Goal: Task Accomplishment & Management: Use online tool/utility

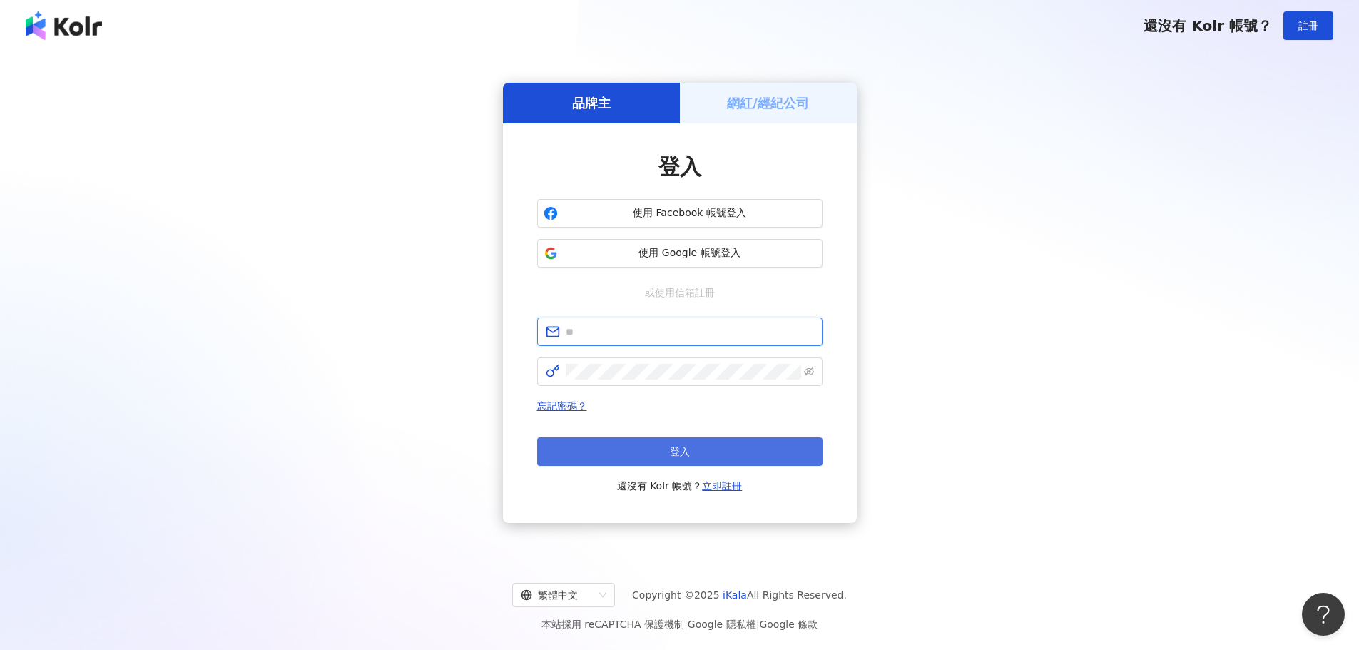
type input "**********"
click at [685, 448] on span "登入" at bounding box center [680, 451] width 20 height 11
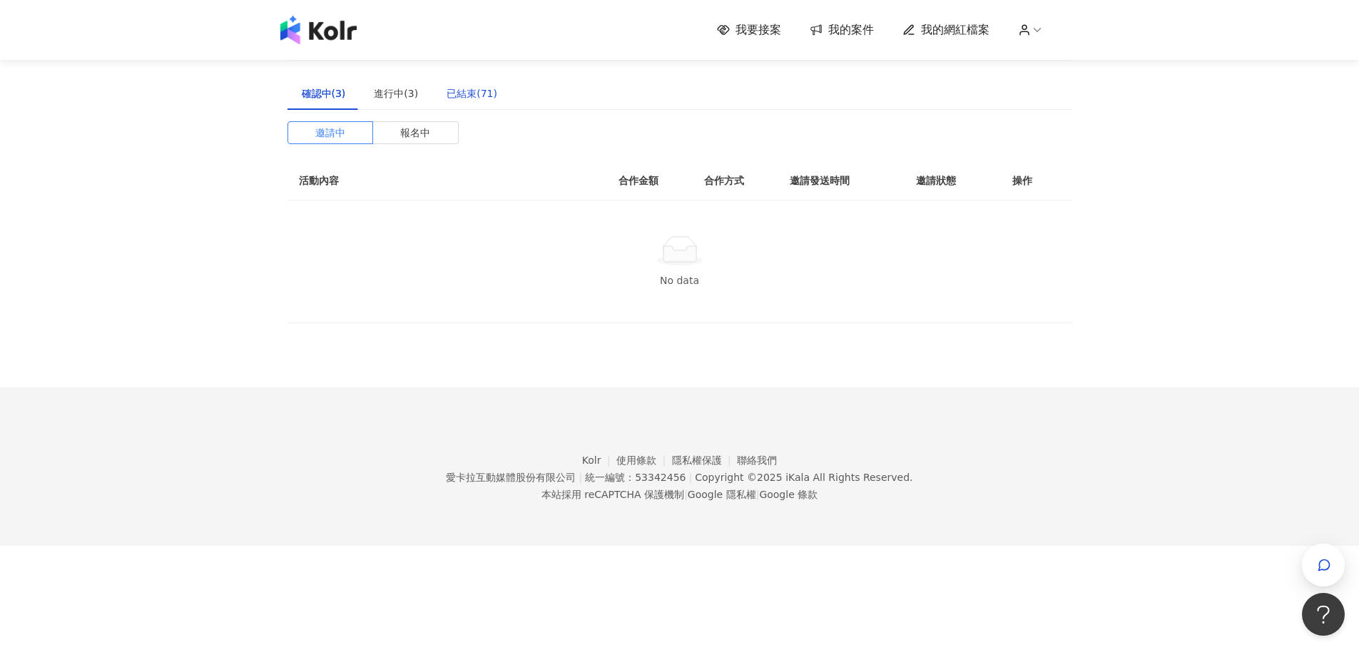
click at [475, 93] on div "已結束(71)" at bounding box center [471, 94] width 51 height 16
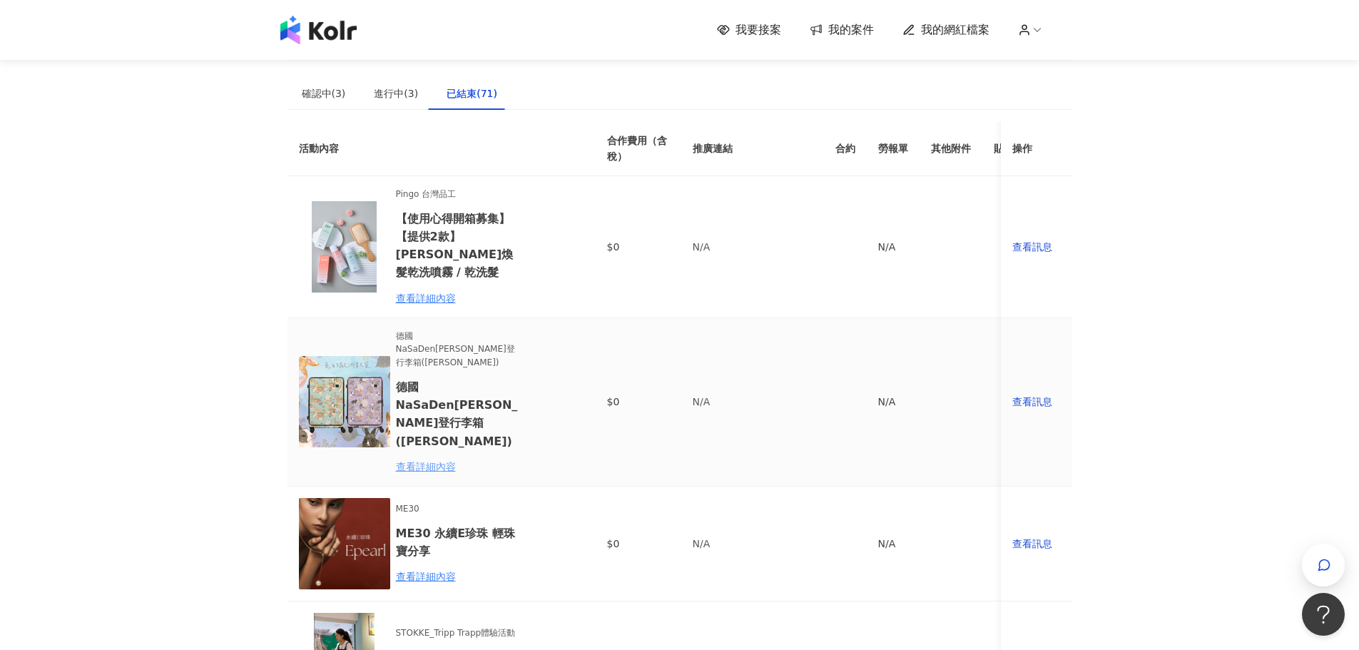
click at [426, 459] on div "查看詳細內容" at bounding box center [458, 467] width 125 height 16
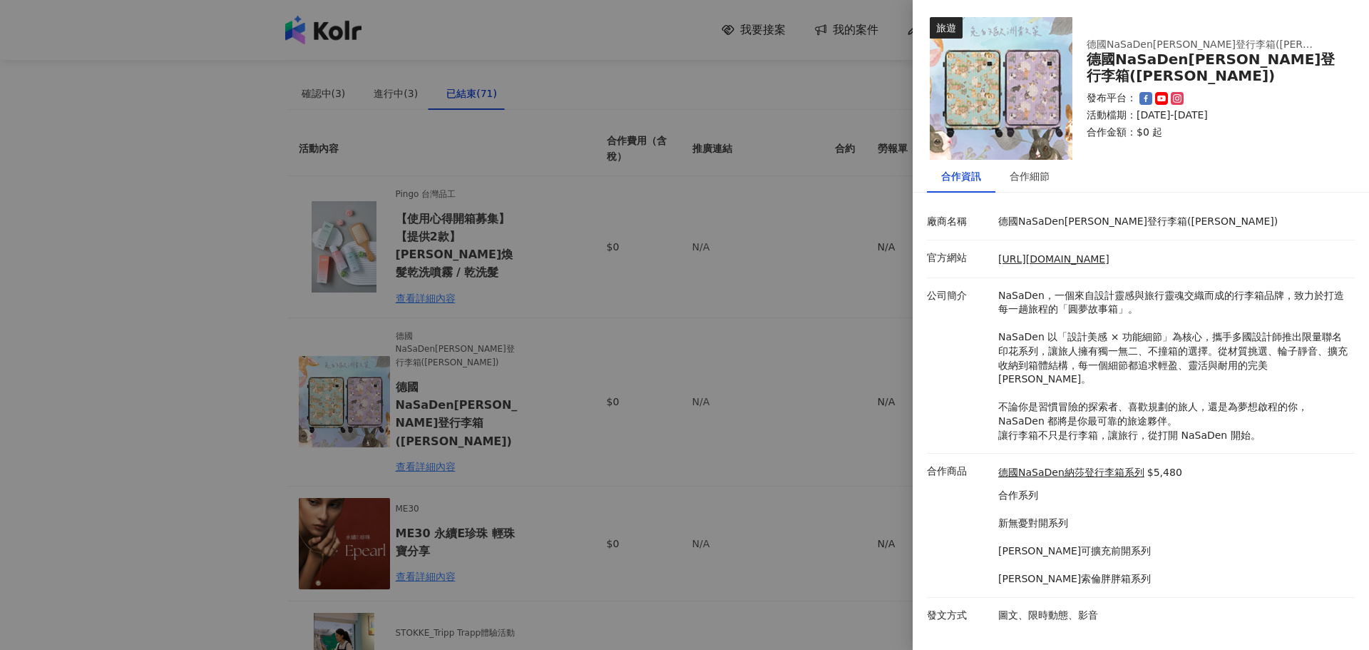
click at [178, 381] on div at bounding box center [684, 325] width 1369 height 650
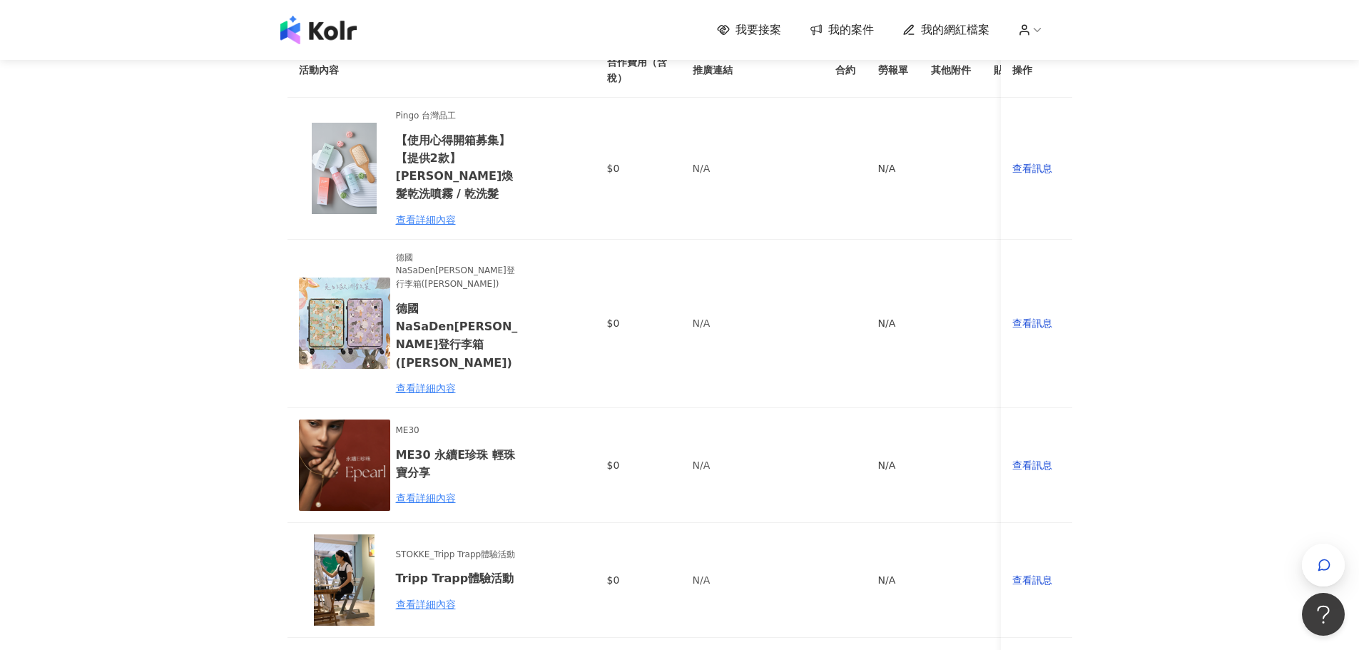
scroll to position [143, 0]
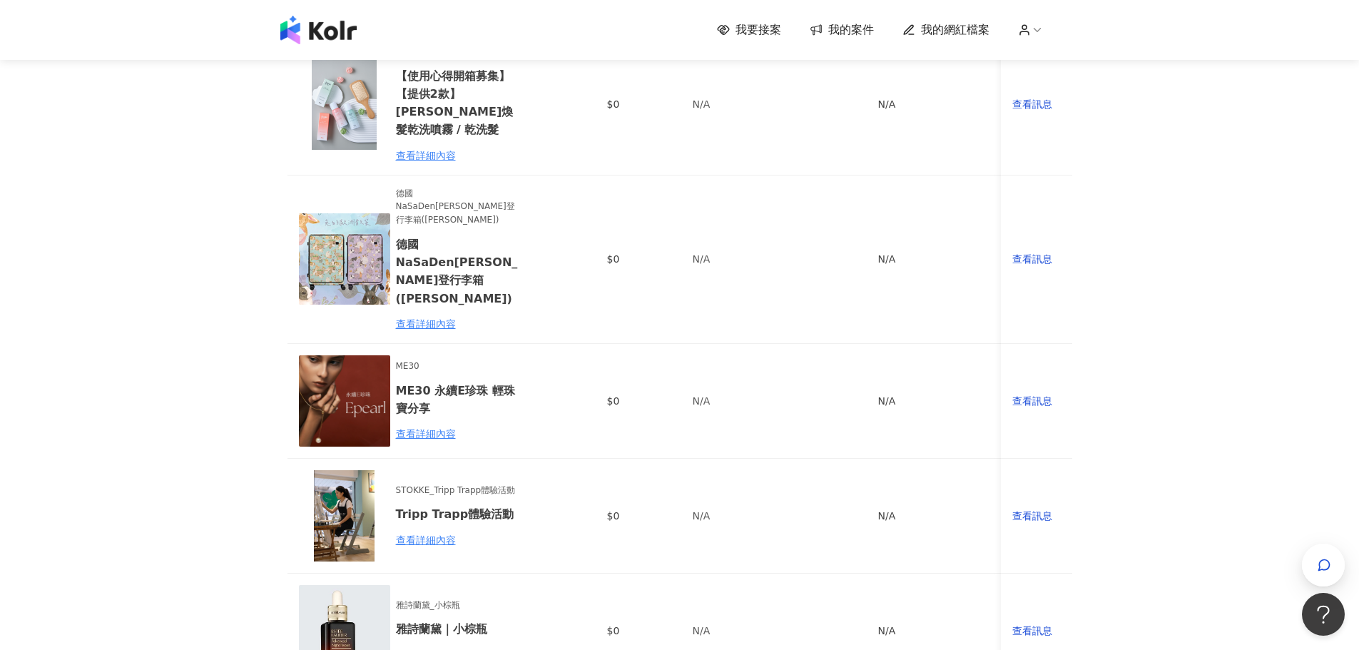
click at [1026, 27] on icon at bounding box center [1024, 30] width 13 height 13
click at [336, 35] on img at bounding box center [318, 30] width 76 height 29
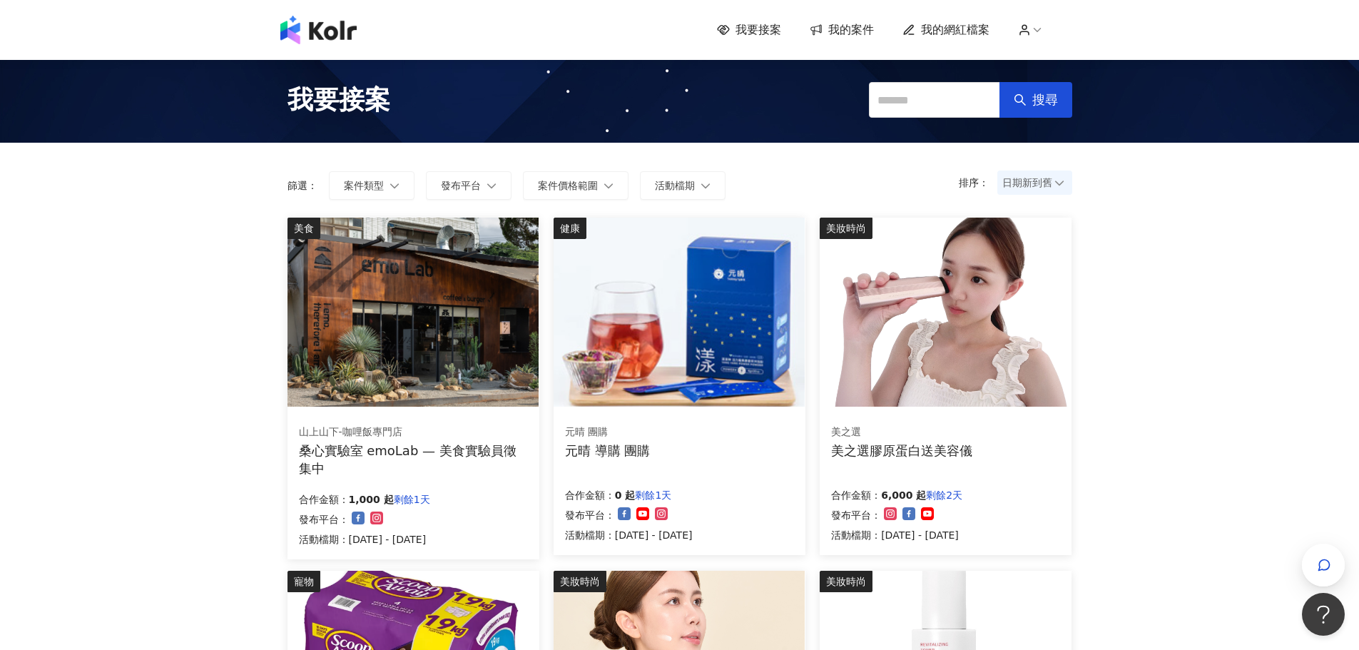
click at [869, 26] on span "我的案件" at bounding box center [851, 30] width 46 height 16
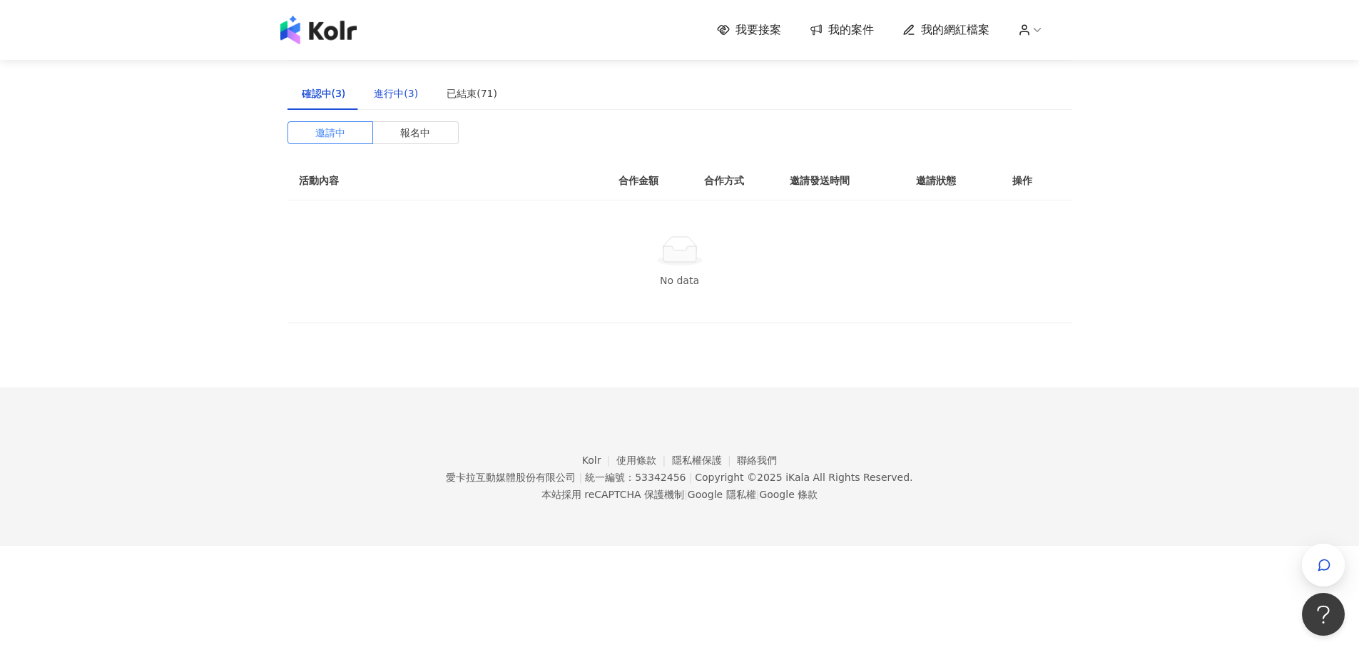
click at [389, 88] on div "進行中(3)" at bounding box center [396, 94] width 44 height 16
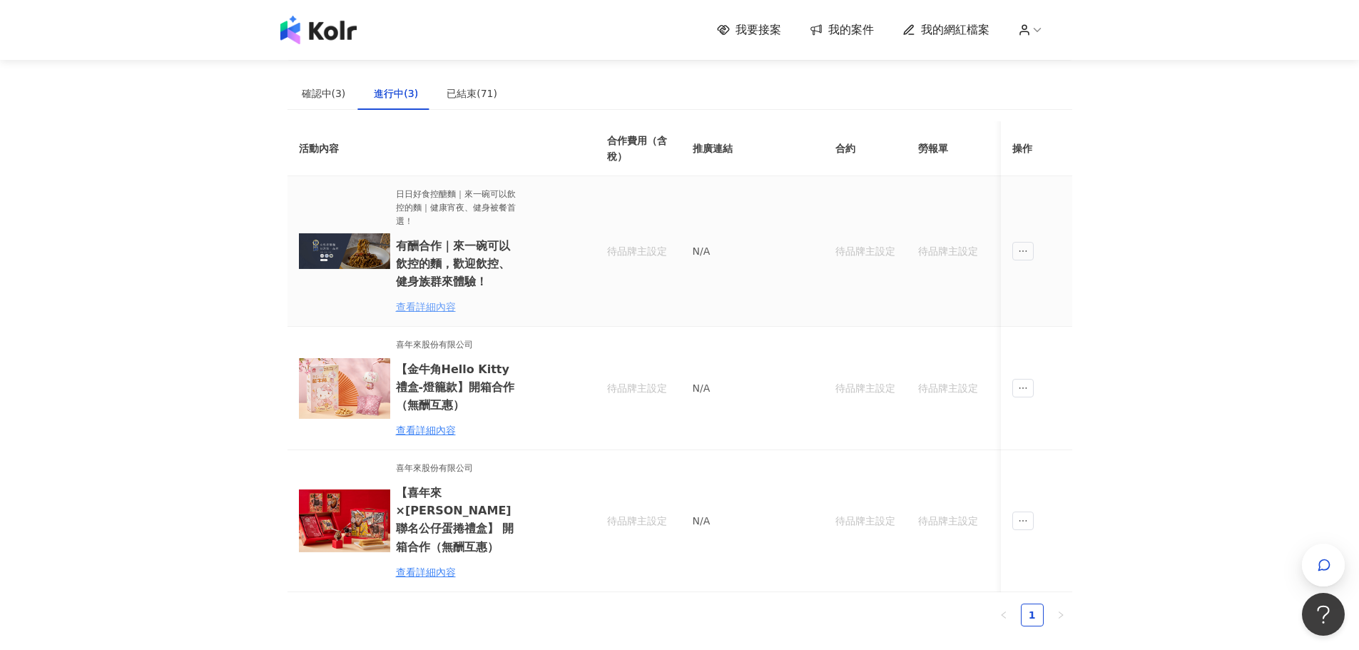
click at [436, 309] on div "查看詳細內容" at bounding box center [458, 307] width 125 height 16
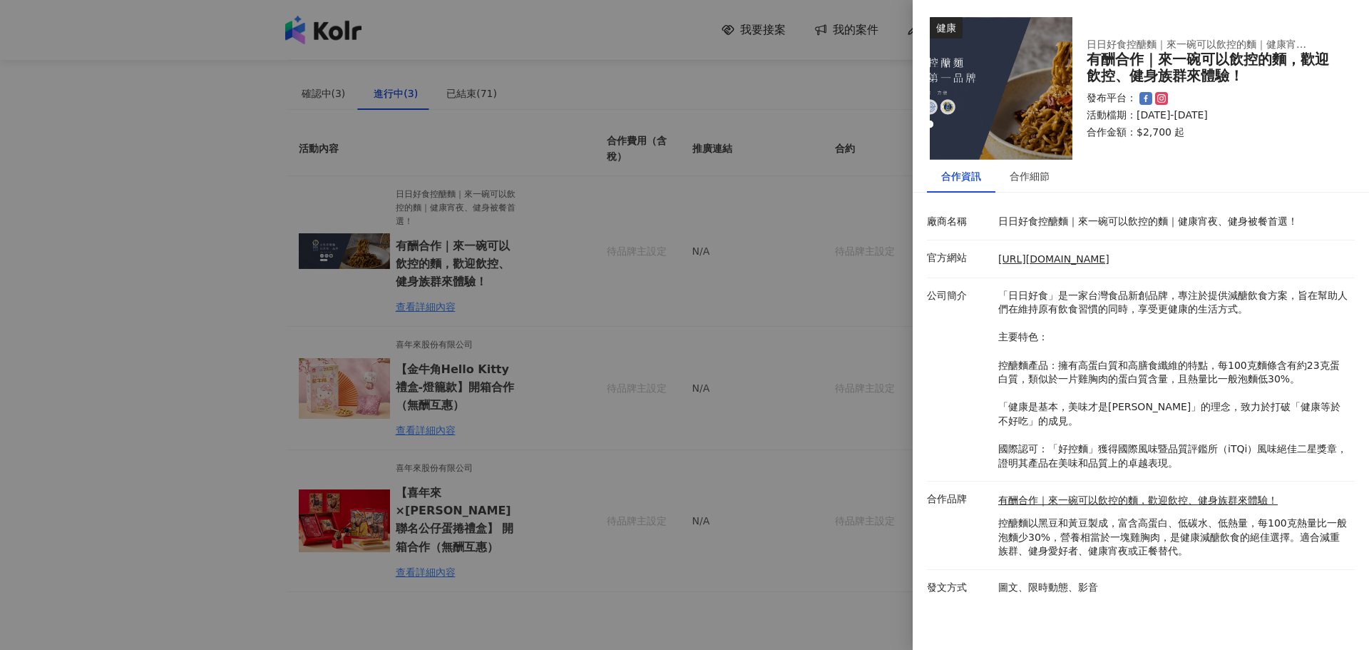
click at [120, 287] on div at bounding box center [684, 325] width 1369 height 650
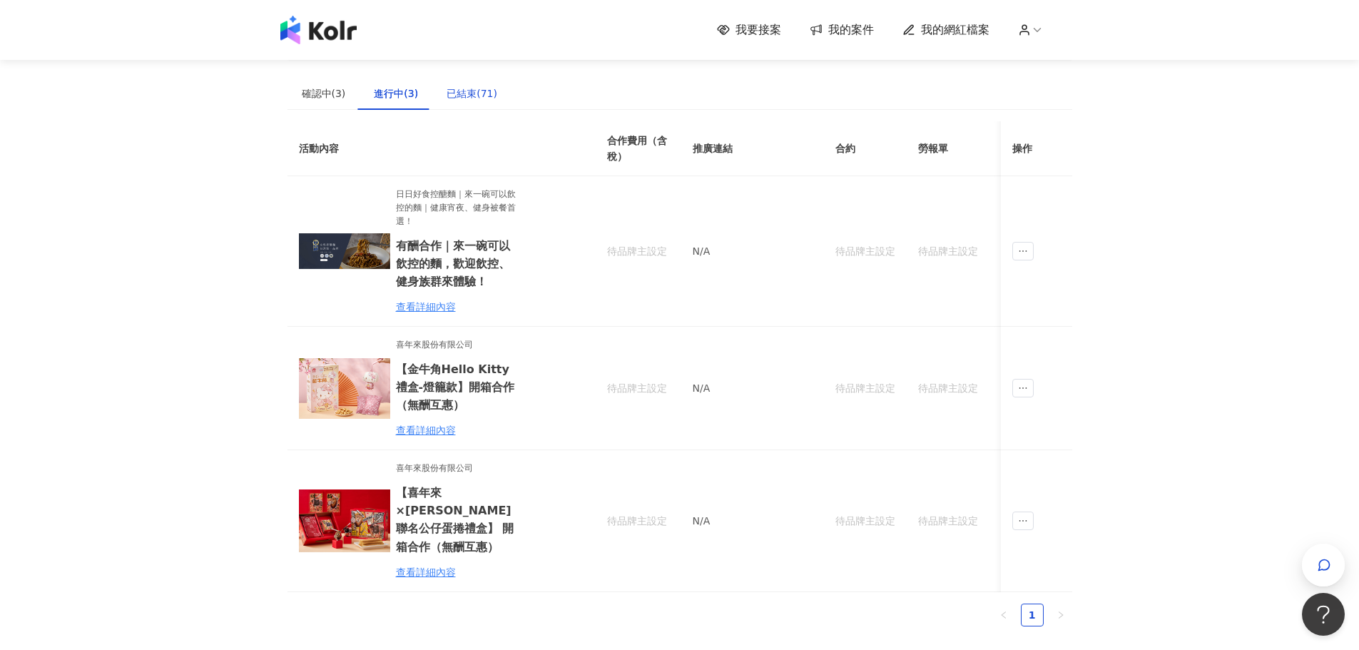
click at [468, 89] on div "已結束(71)" at bounding box center [471, 94] width 51 height 16
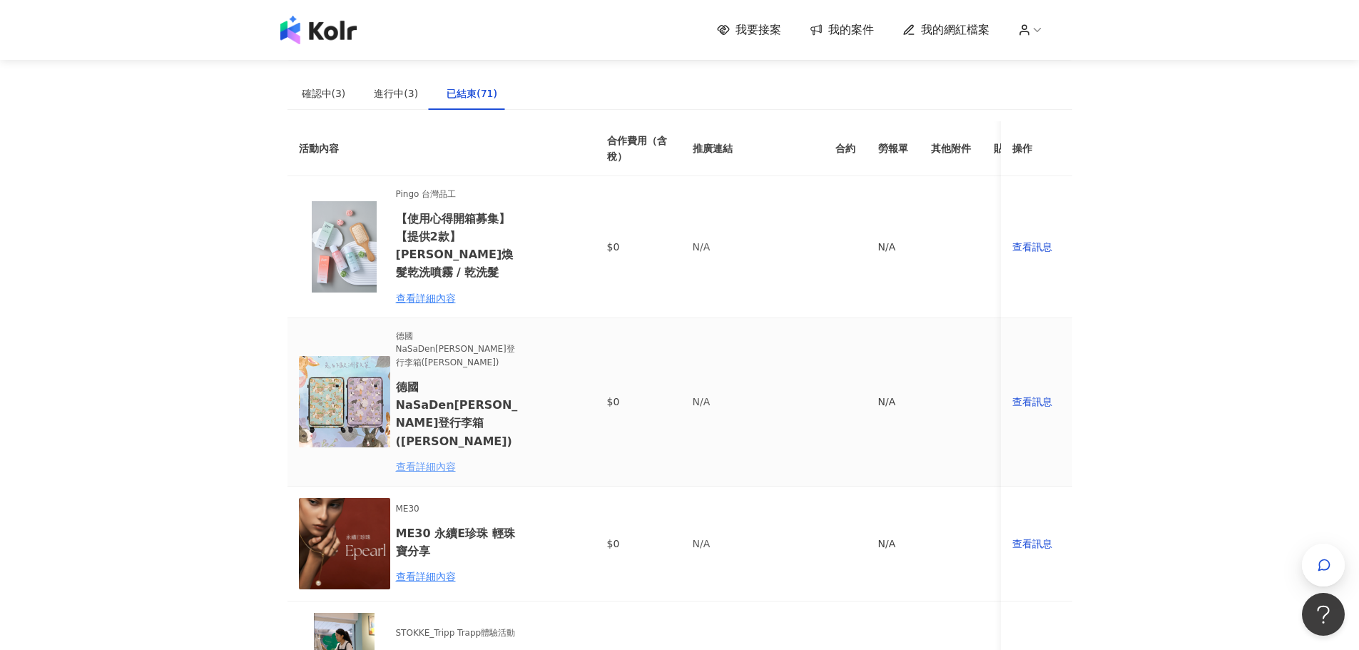
click at [416, 459] on div "查看詳細內容" at bounding box center [458, 467] width 125 height 16
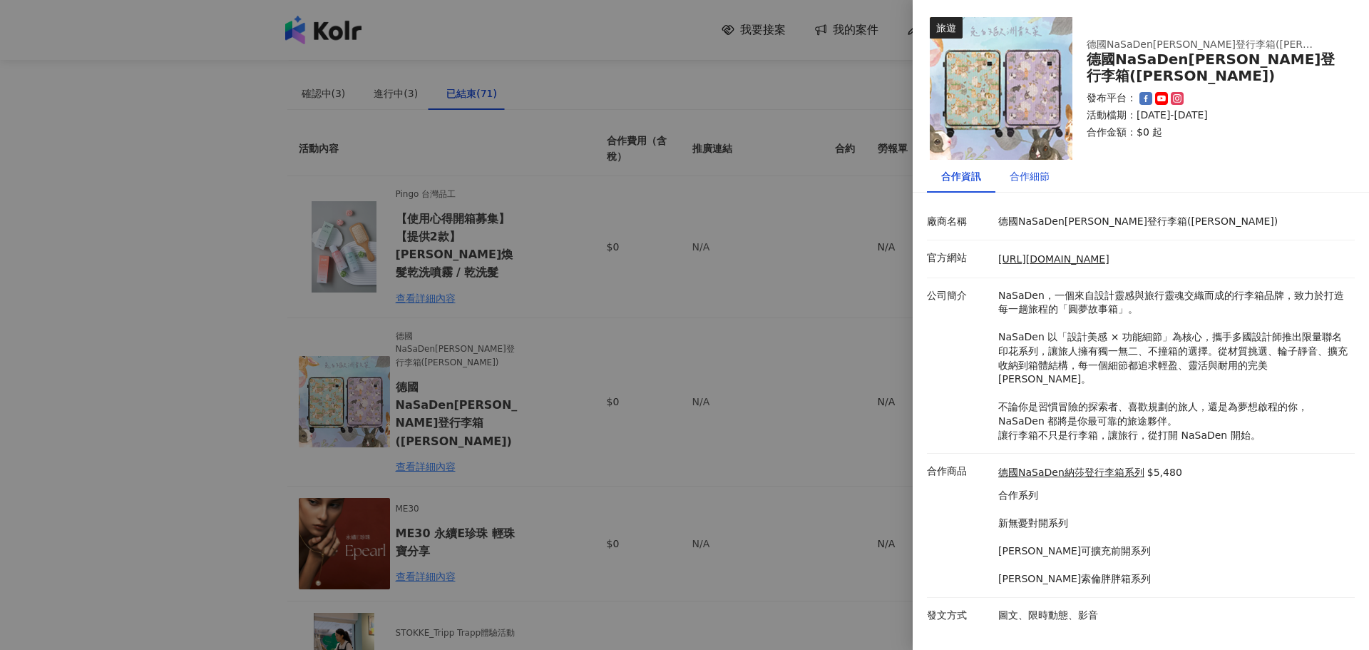
click at [1047, 178] on div "合作細節" at bounding box center [1030, 176] width 40 height 16
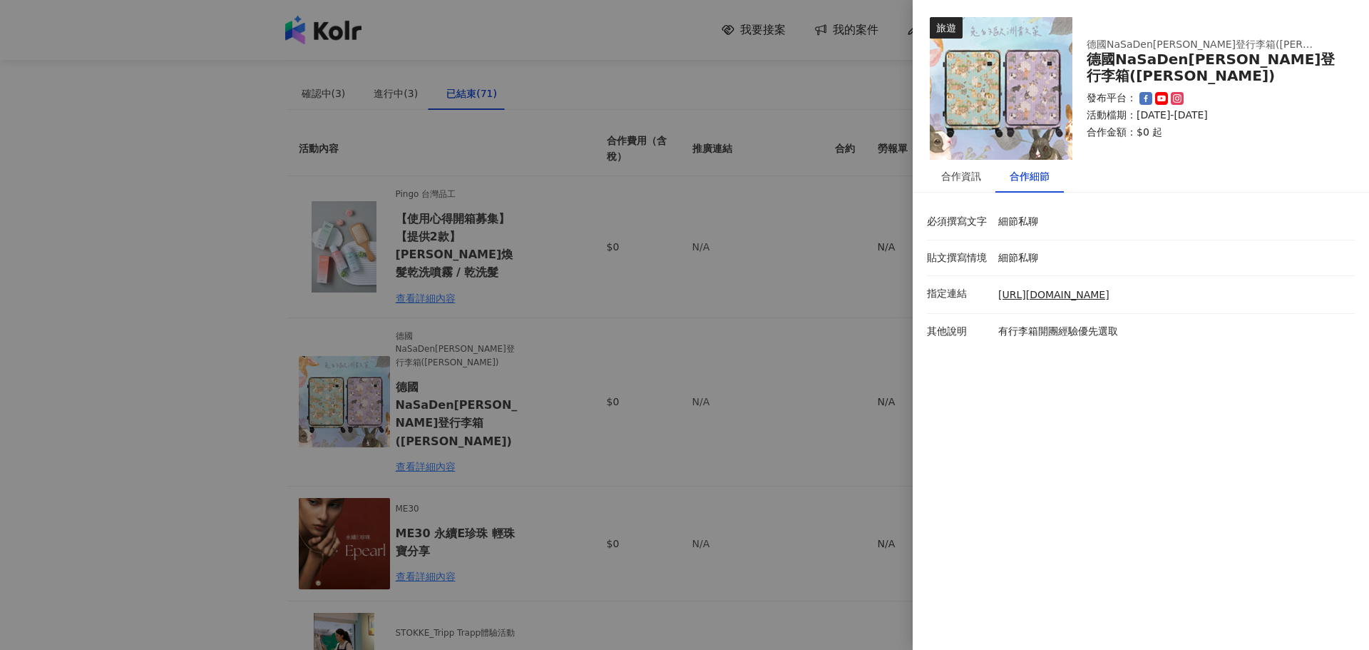
click at [706, 270] on div at bounding box center [684, 325] width 1369 height 650
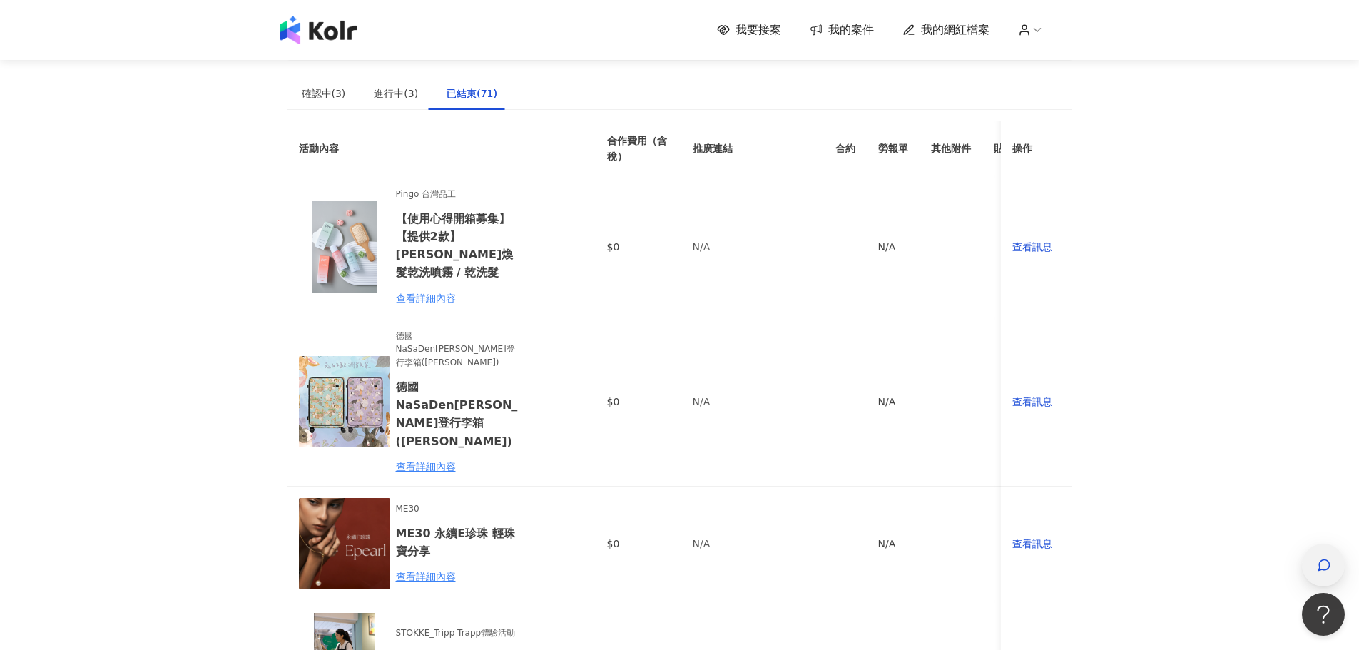
click at [1324, 573] on span "button" at bounding box center [1323, 564] width 14 height 17
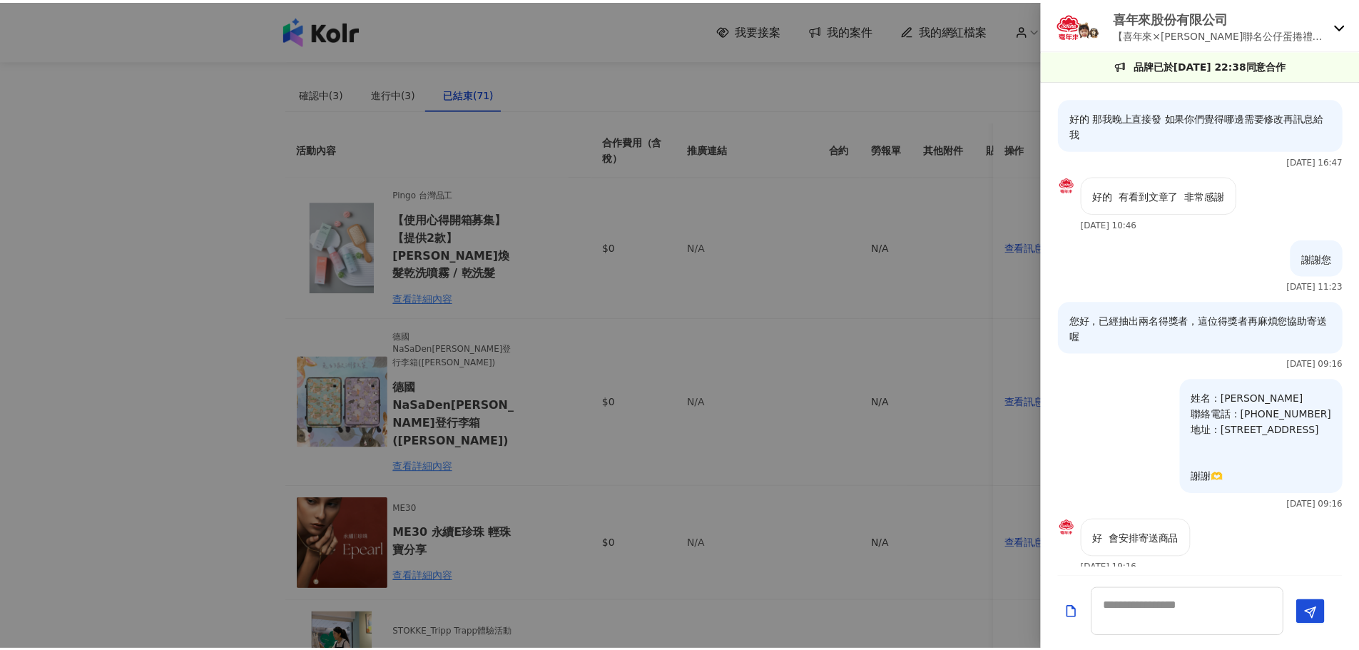
scroll to position [1436, 0]
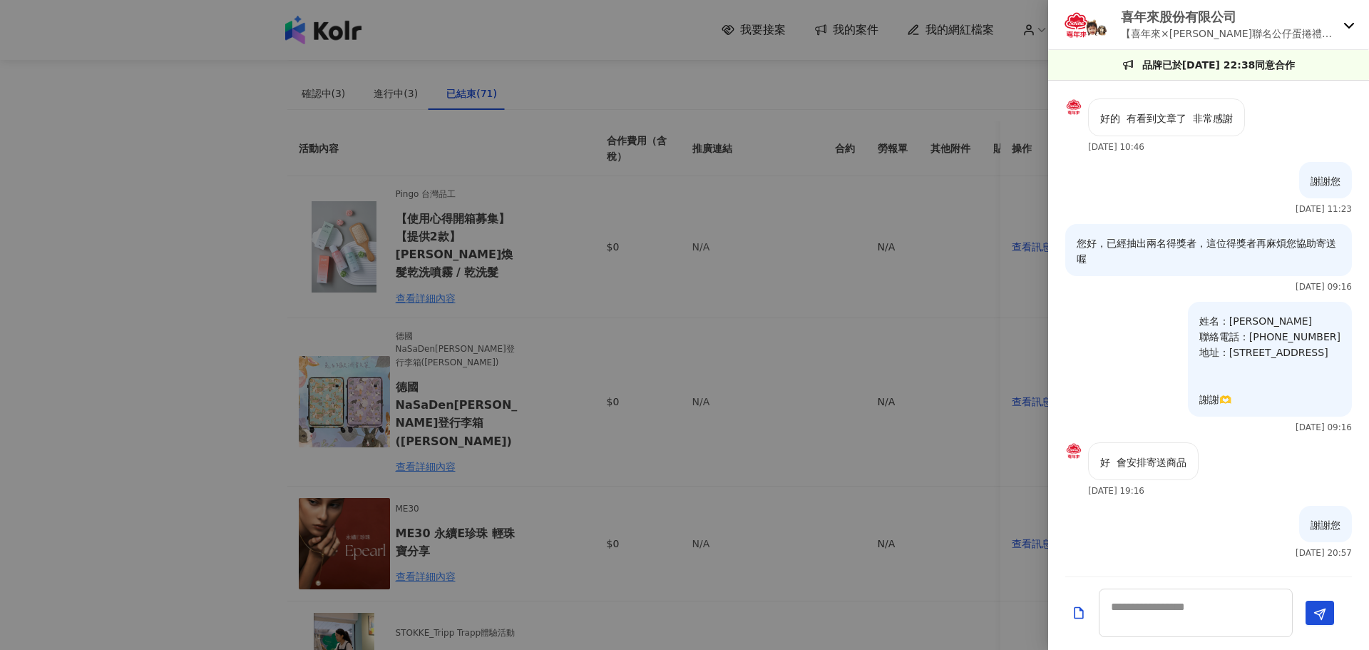
click at [1353, 12] on div "喜年來股份有限公司 【喜年來×[PERSON_NAME]聯名公仔蛋捲禮盒】 開箱合作（無酬互惠）" at bounding box center [1208, 25] width 321 height 50
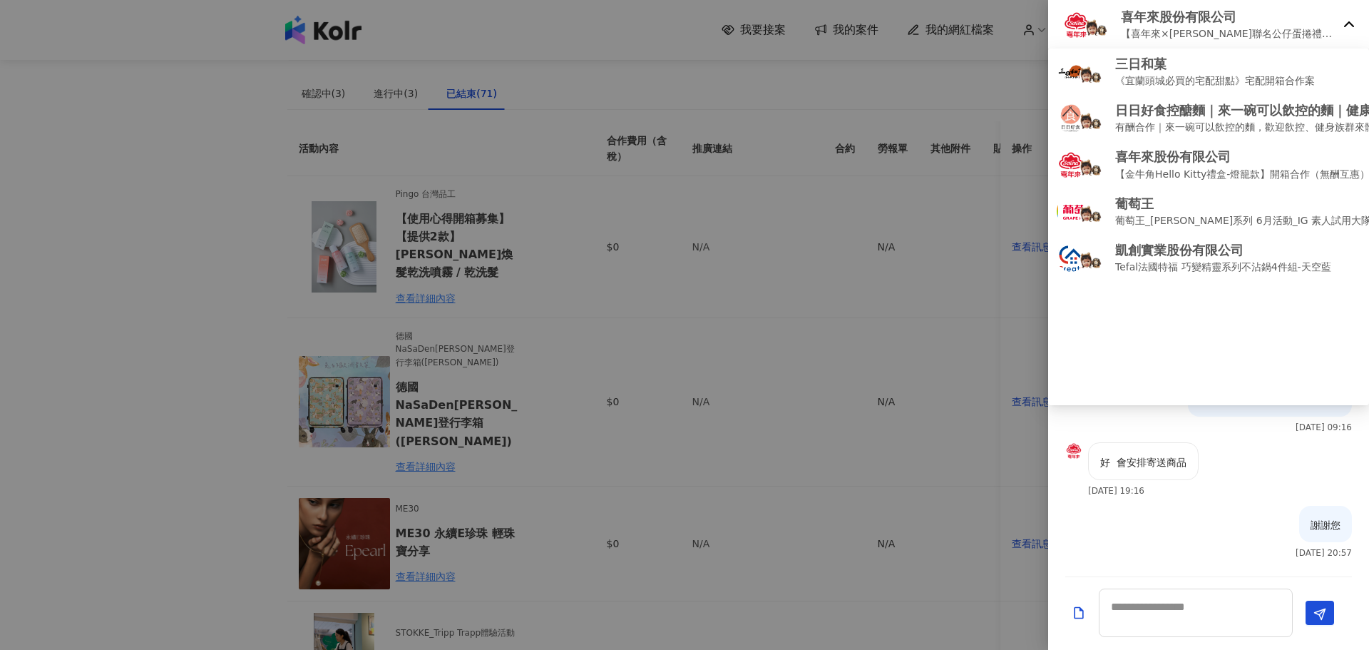
click at [901, 373] on div at bounding box center [684, 325] width 1369 height 650
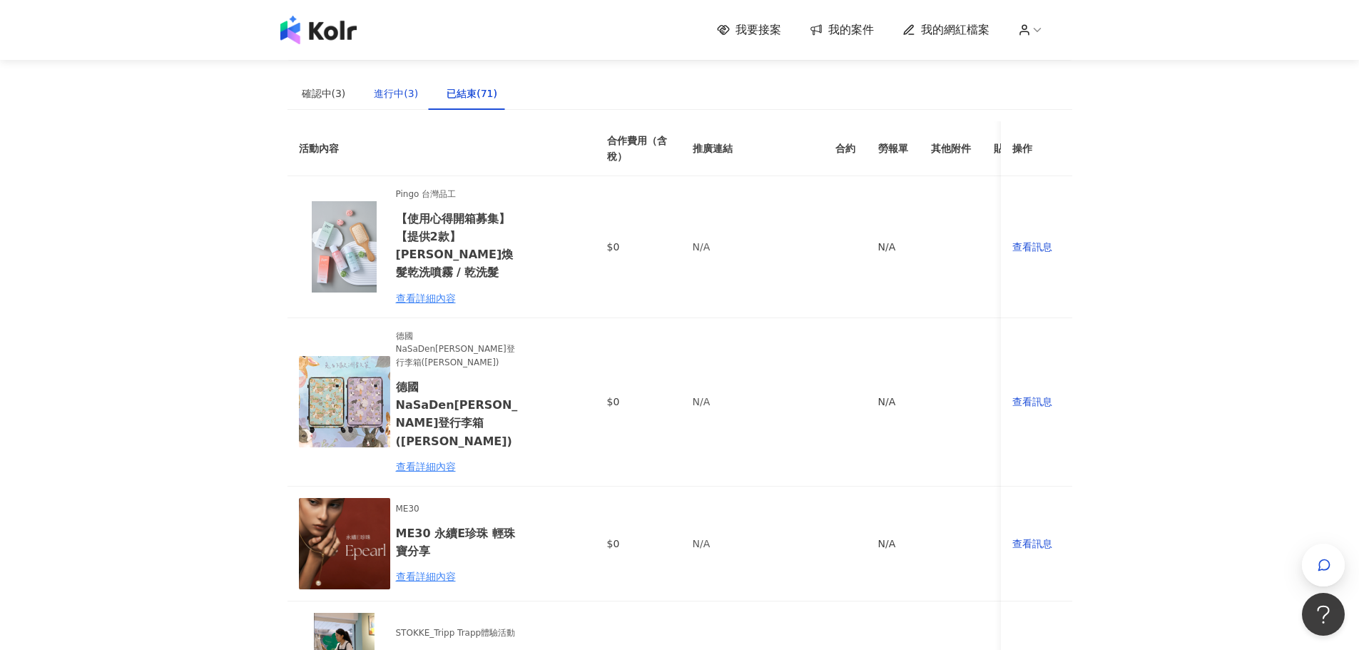
click at [383, 86] on div "進行中(3)" at bounding box center [396, 94] width 44 height 16
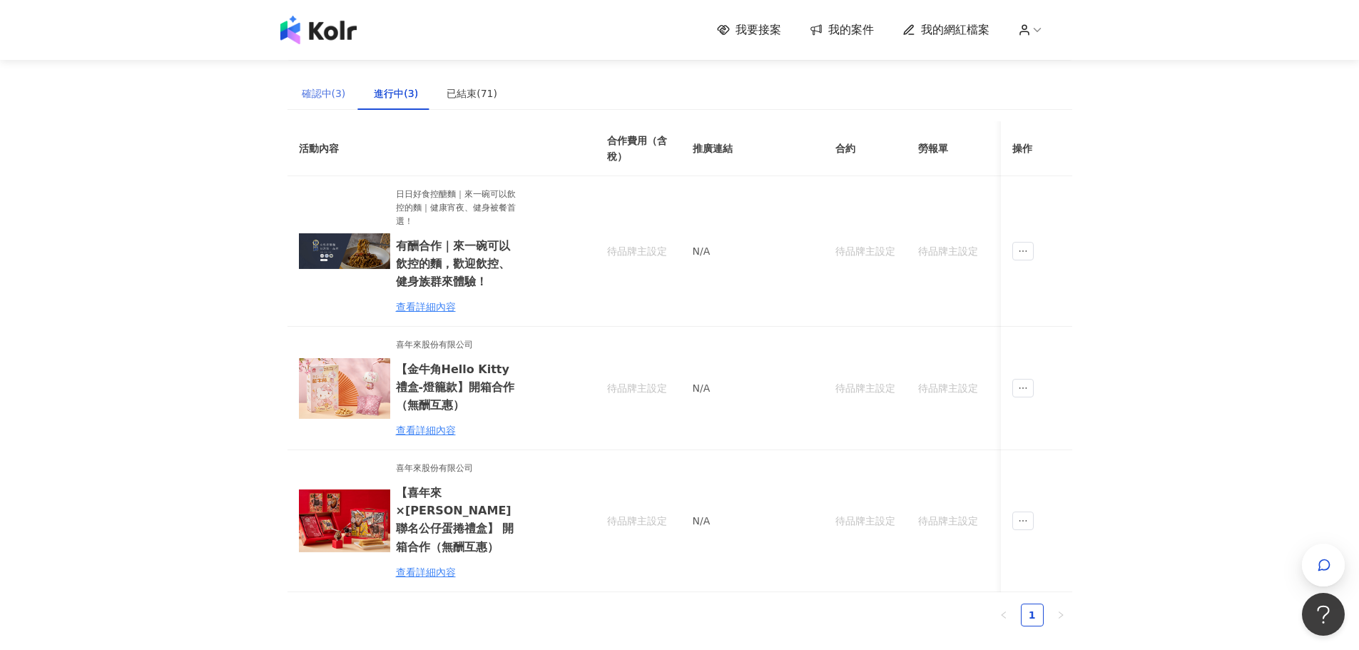
click at [354, 88] on div "確認中(3)" at bounding box center [323, 93] width 73 height 33
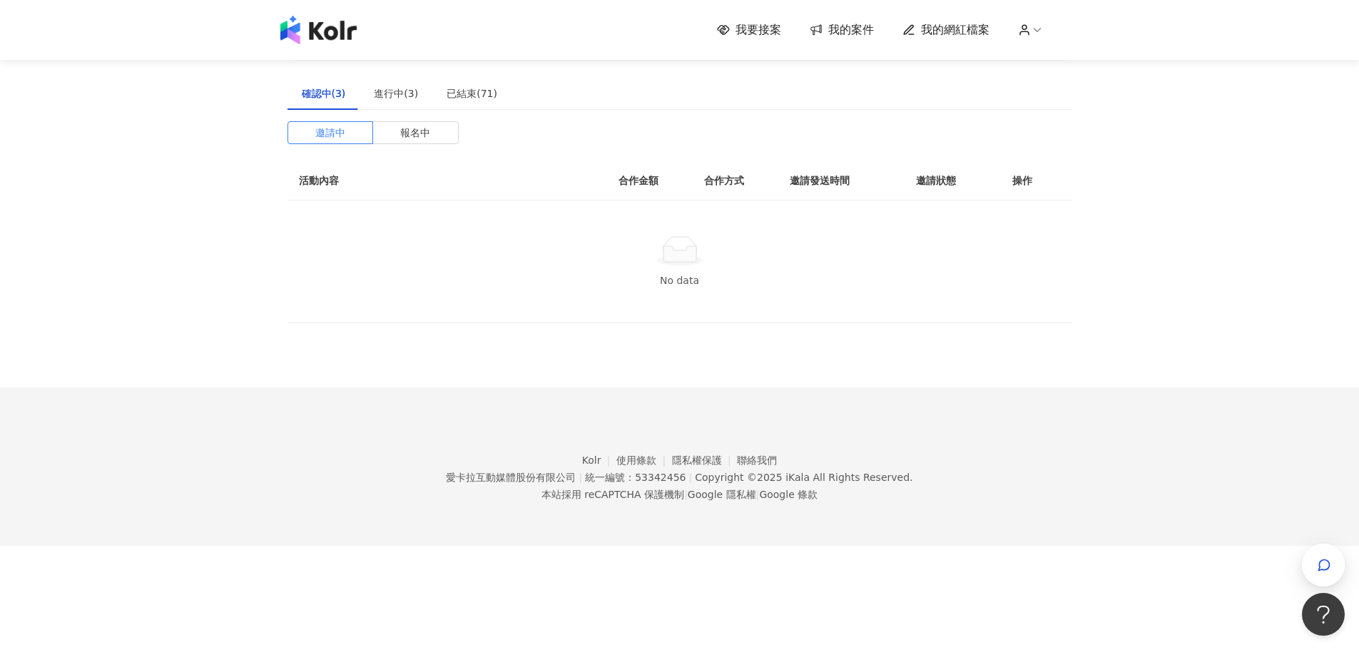
click at [779, 29] on span "我要接案" at bounding box center [758, 30] width 46 height 16
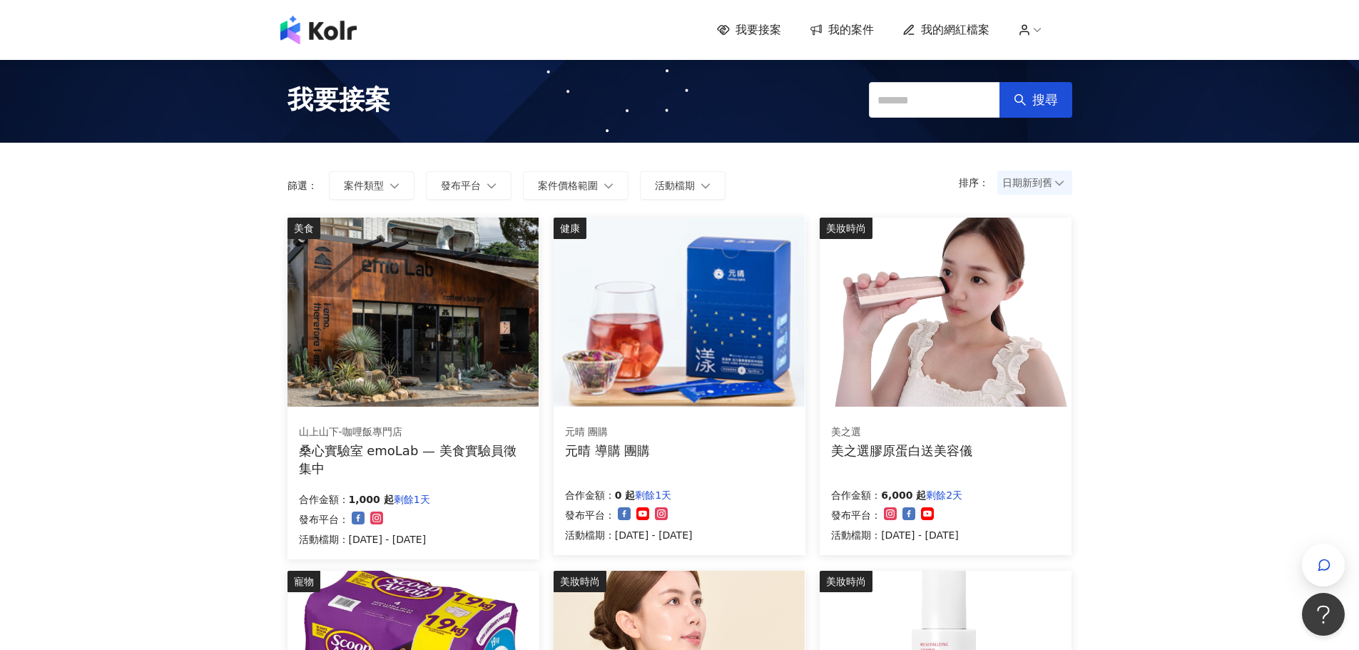
scroll to position [428, 0]
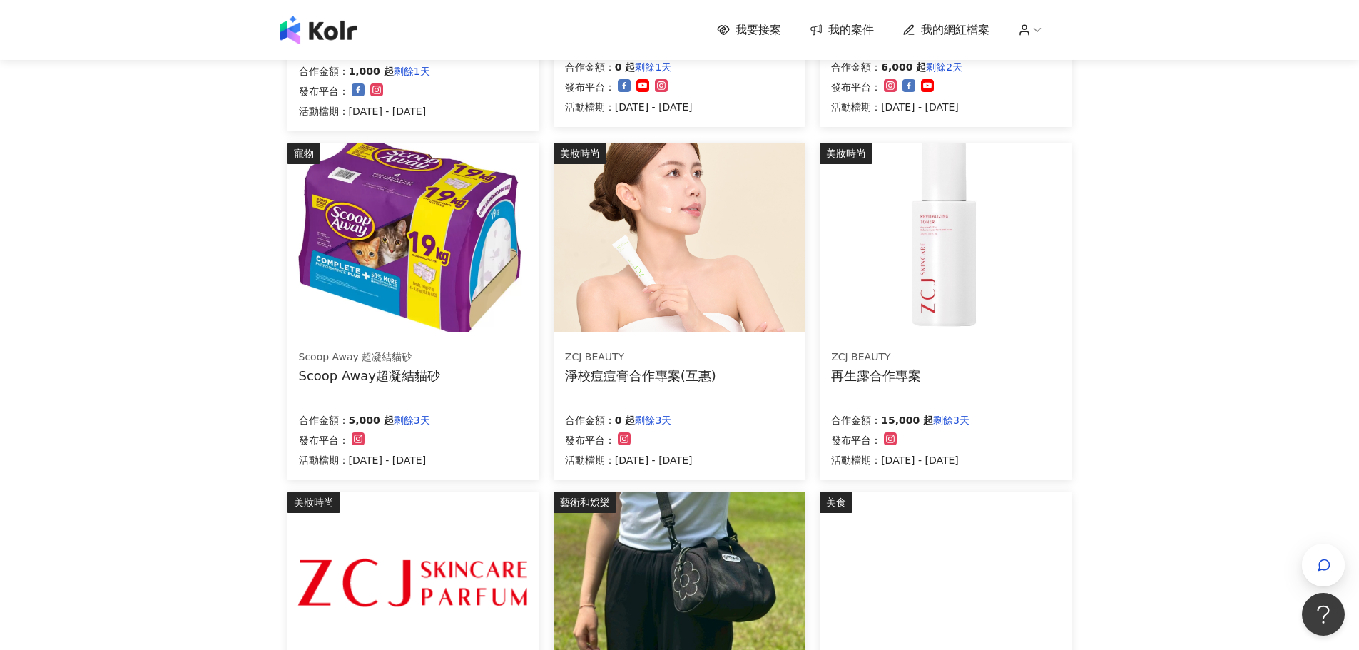
click at [1266, 341] on div "我要接案 我的案件 我的網紅檔案 我要接案 搜尋 排序： 日期新到舊 篩選： 案件類型 發布平台 案件價格範圍 活動檔期 清除 套用 美食 山上山下-咖哩飯專…" at bounding box center [679, 336] width 1359 height 1528
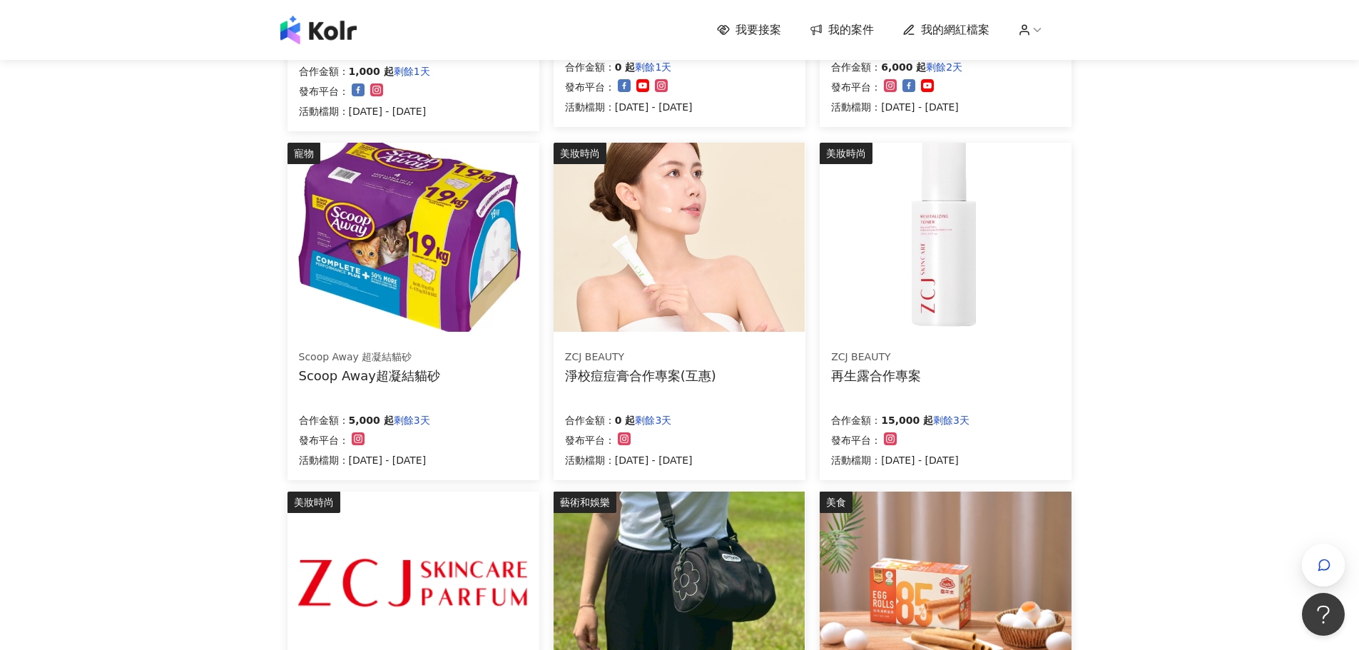
click at [1284, 620] on div "我要接案 我的案件 我的網紅檔案 我要接案 搜尋 排序： 日期新到舊 篩選： 案件類型 發布平台 案件價格範圍 活動檔期 清除 套用 美食 山上山下-咖哩飯專…" at bounding box center [679, 336] width 1359 height 1528
click at [57, 389] on div "我要接案 我的案件 我的網紅檔案 我要接案 搜尋 排序： 日期新到舊 篩選： 案件類型 發布平台 案件價格範圍 活動檔期 清除 套用 美食 山上山下-咖哩飯專…" at bounding box center [679, 336] width 1359 height 1528
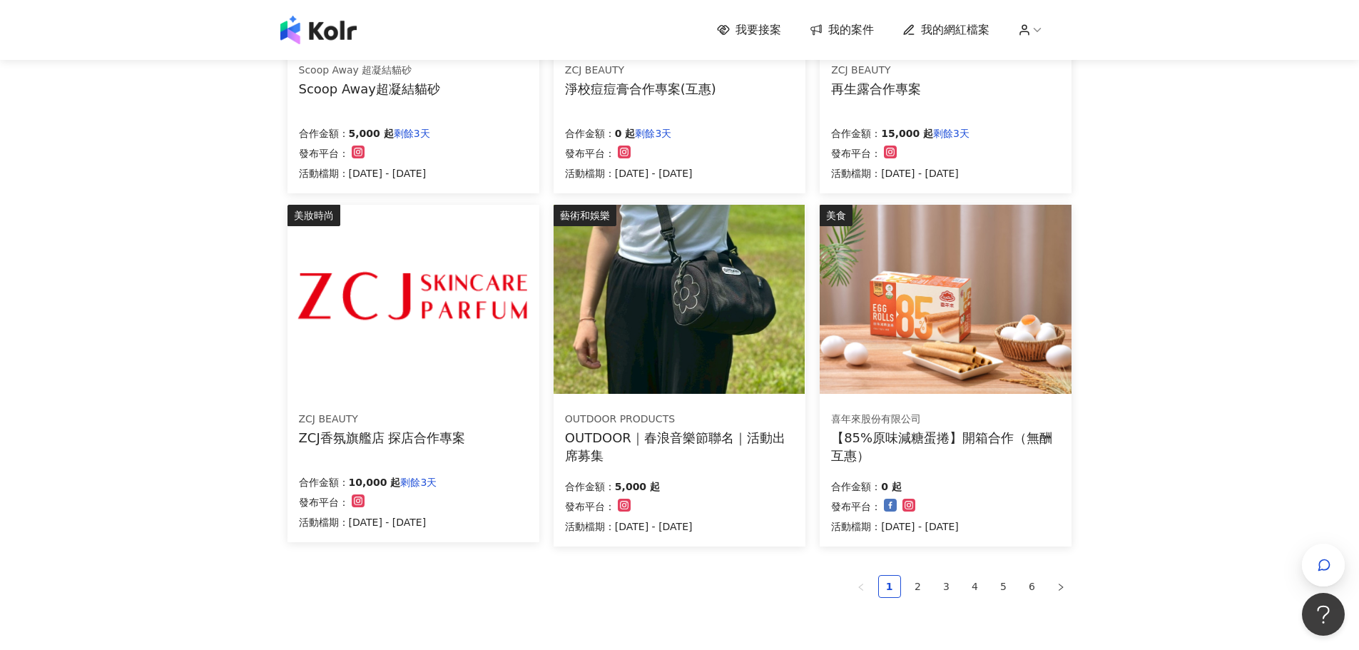
scroll to position [784, 0]
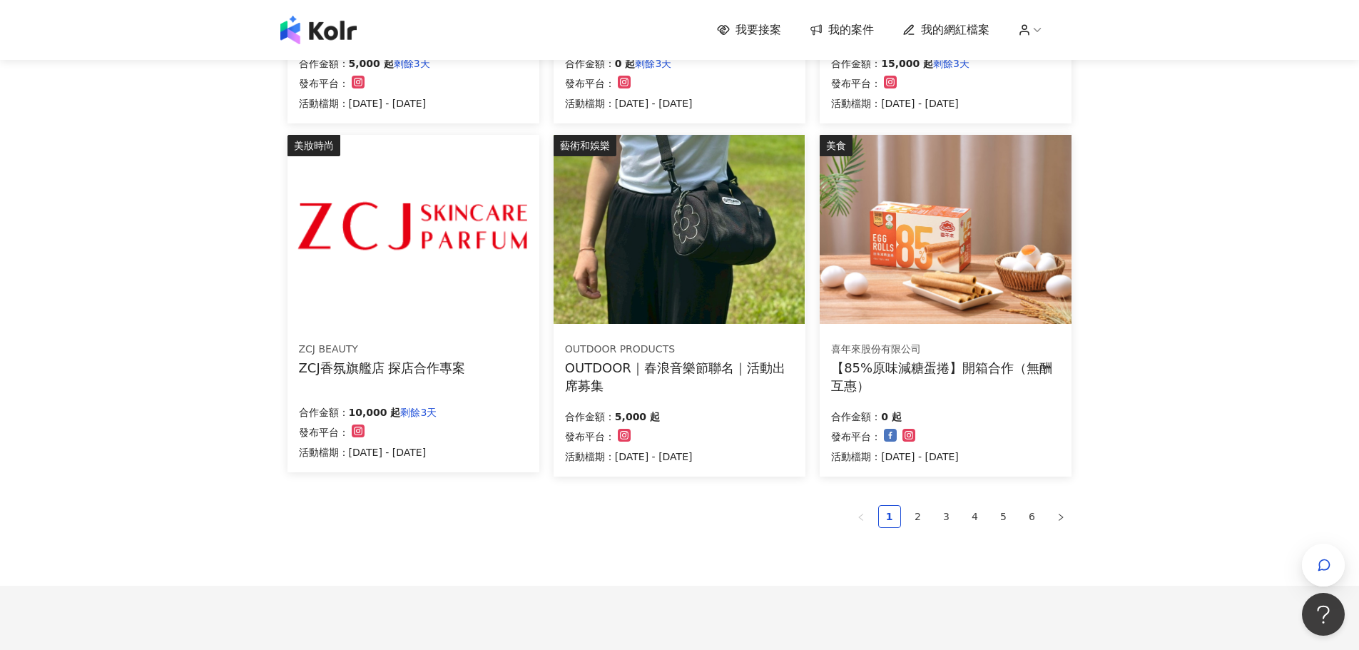
click at [771, 384] on div "OUTDOOR｜春浪音樂節聯名｜活動出席募集" at bounding box center [679, 377] width 229 height 36
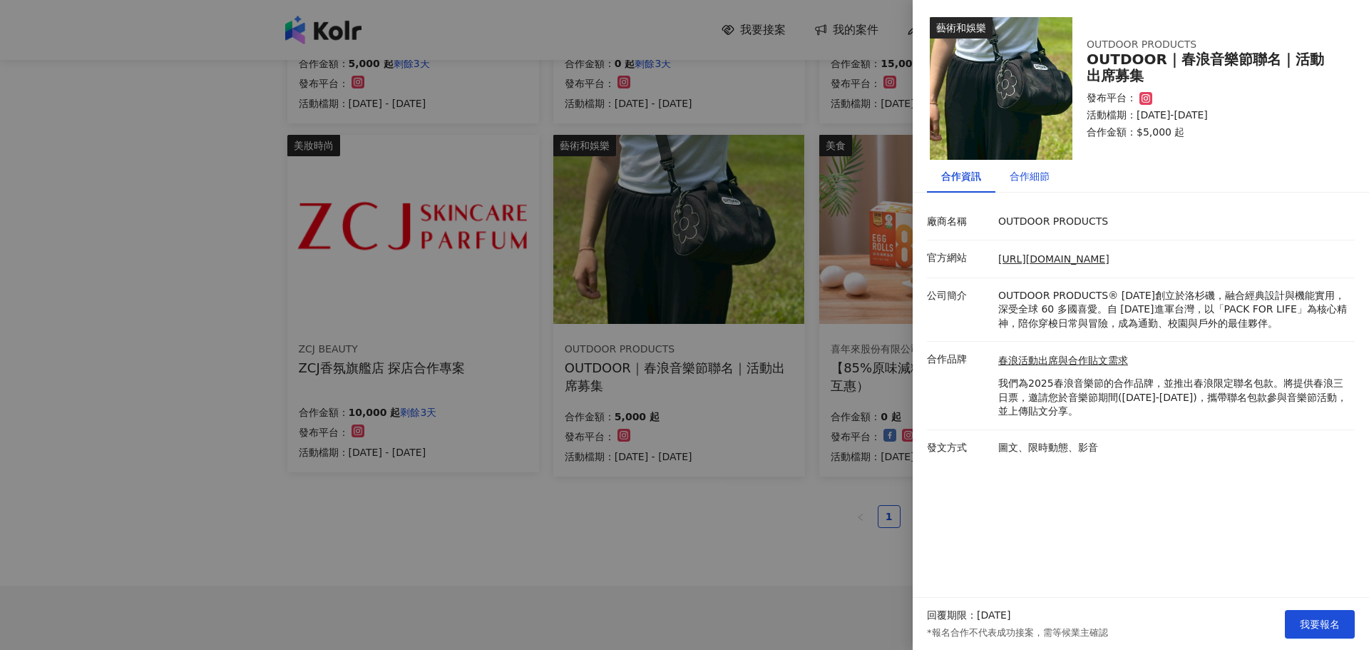
click at [1036, 179] on div "合作細節" at bounding box center [1030, 176] width 40 height 16
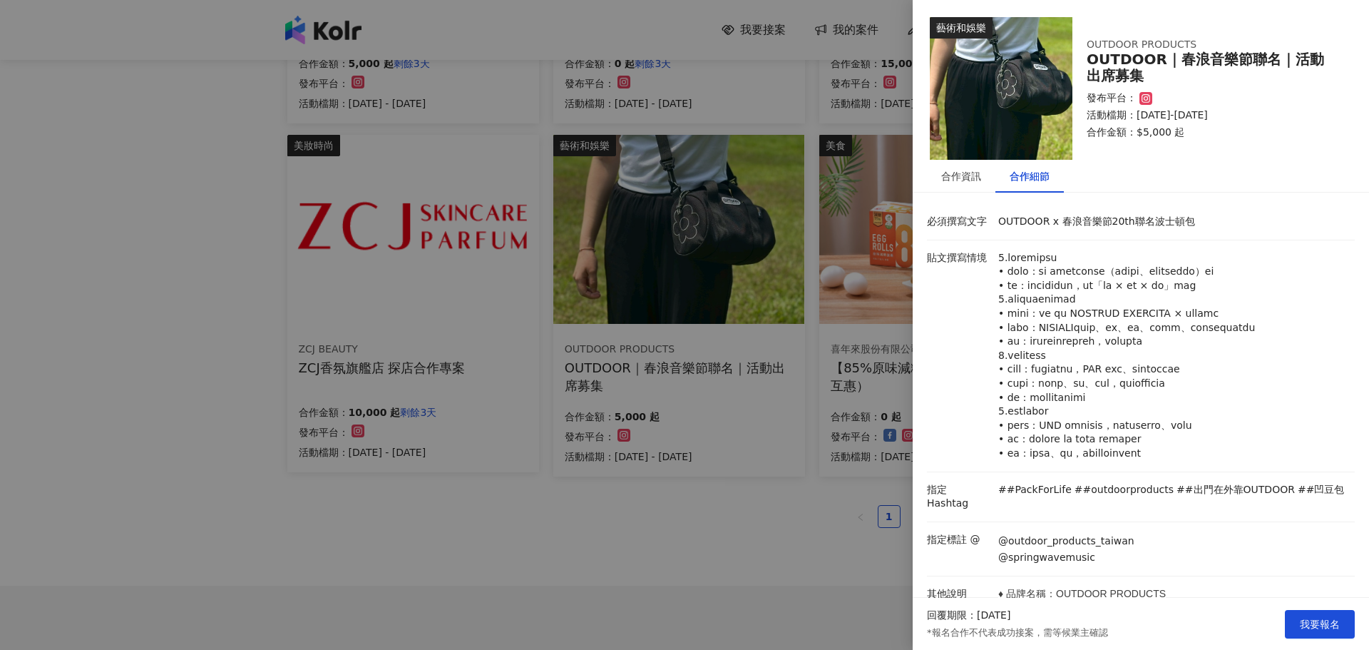
click at [476, 497] on div at bounding box center [684, 325] width 1369 height 650
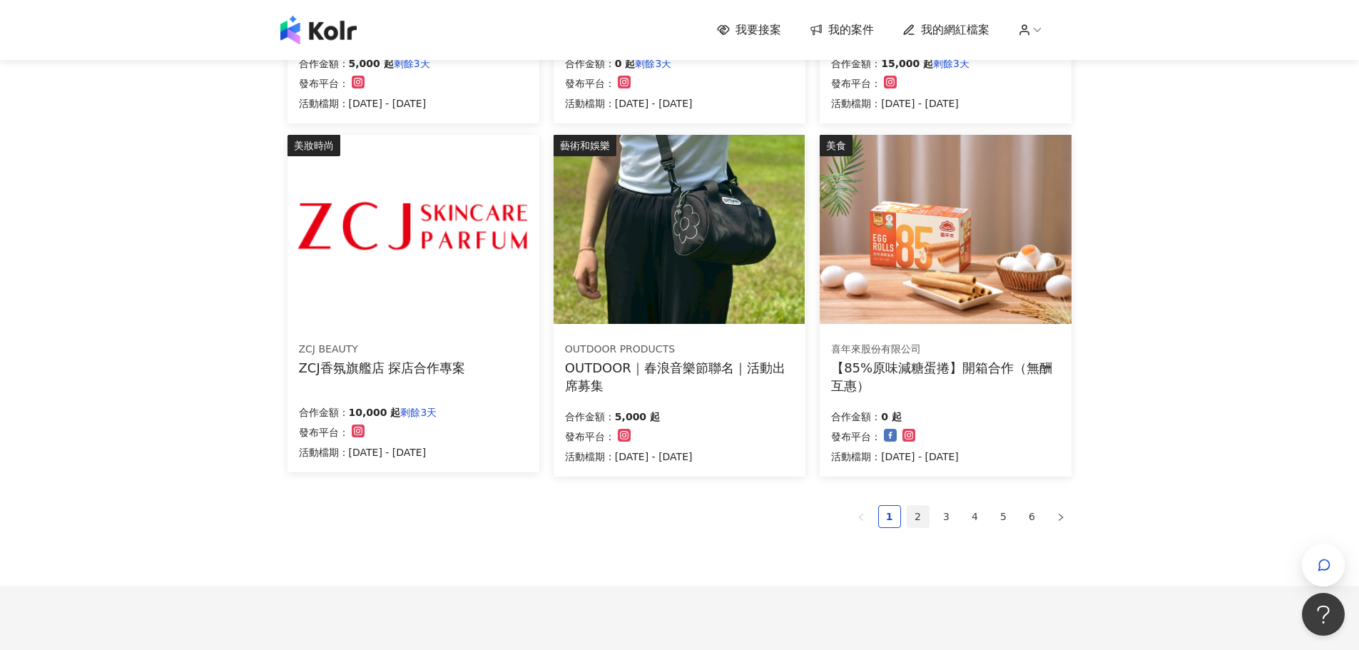
click at [921, 520] on link "2" at bounding box center [917, 516] width 21 height 21
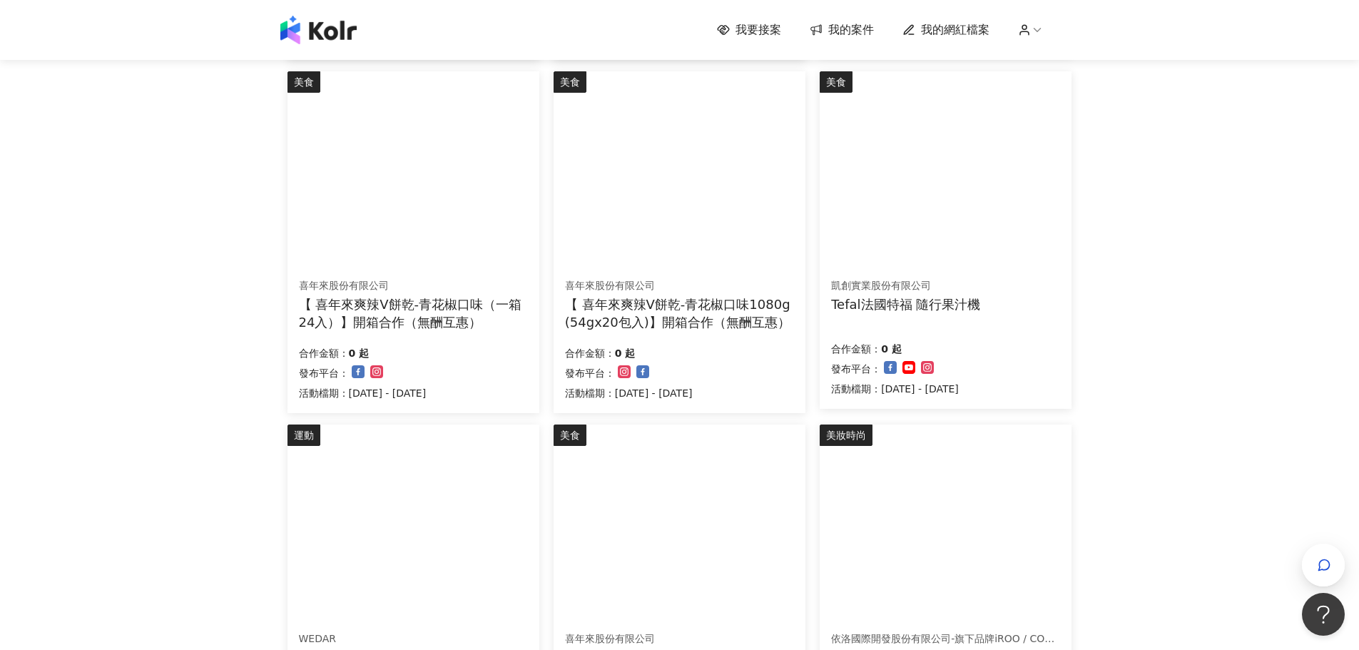
scroll to position [428, 0]
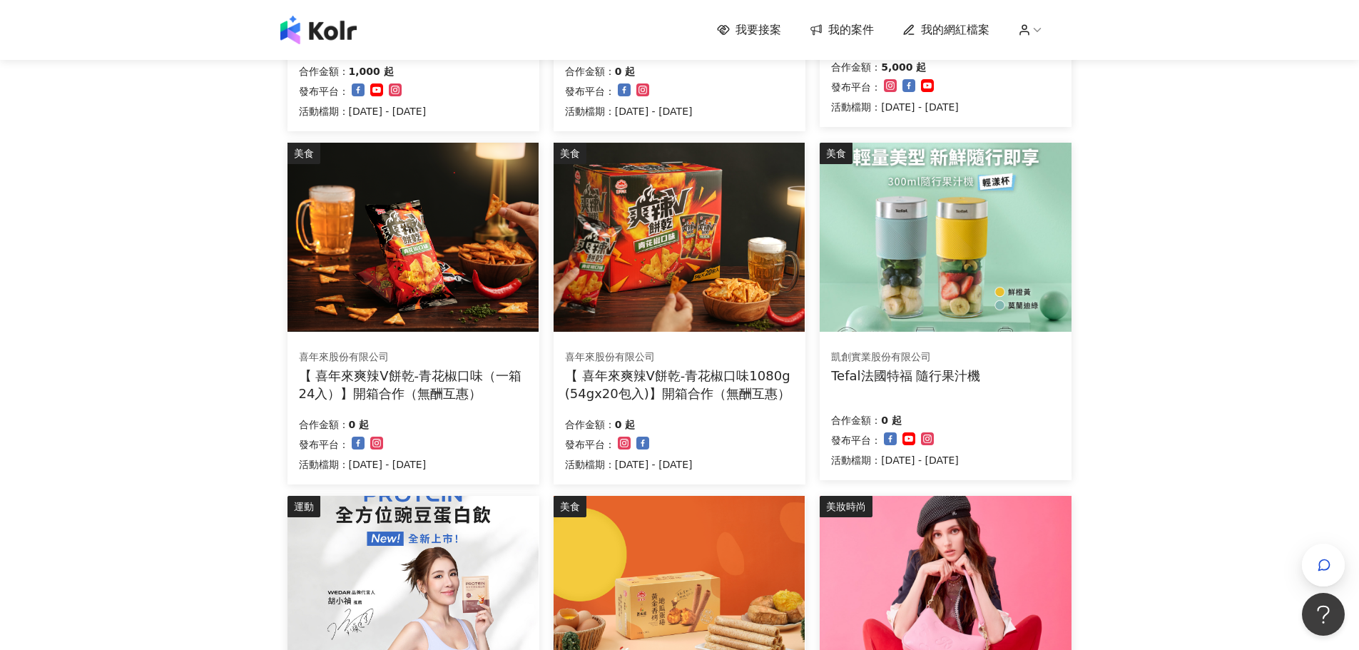
click at [994, 298] on img at bounding box center [944, 237] width 251 height 189
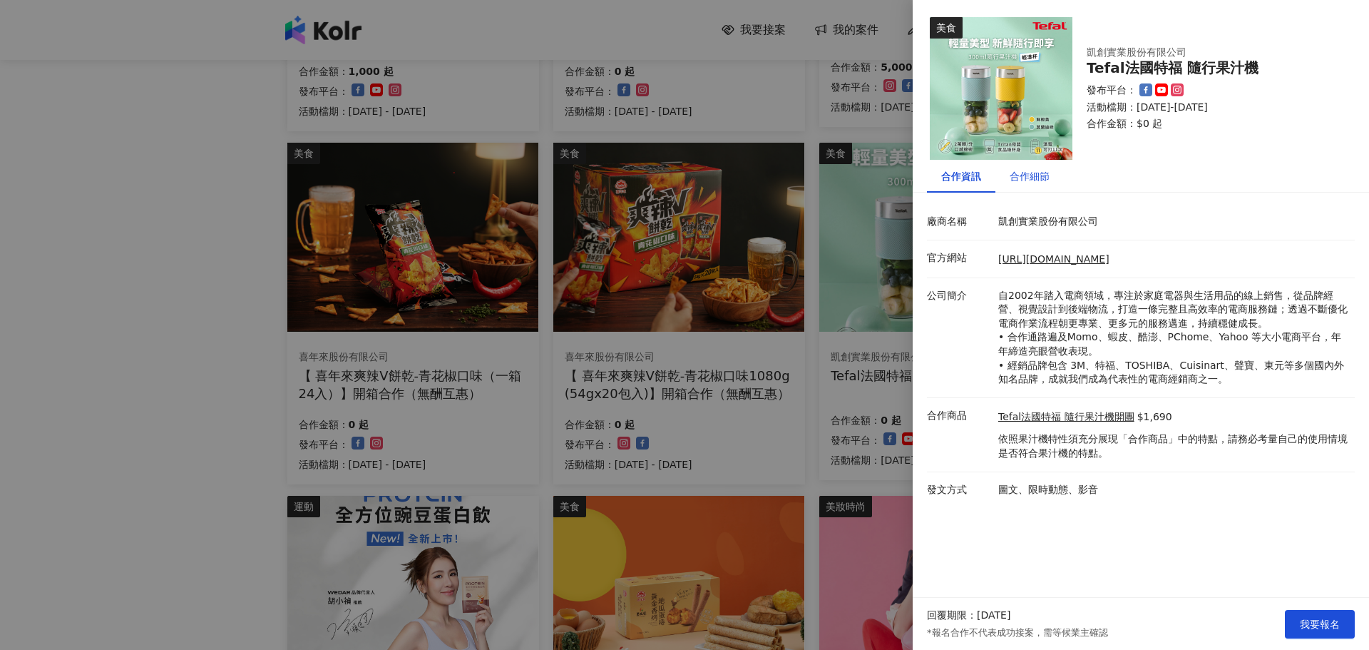
click at [1038, 174] on div "合作細節" at bounding box center [1030, 176] width 40 height 16
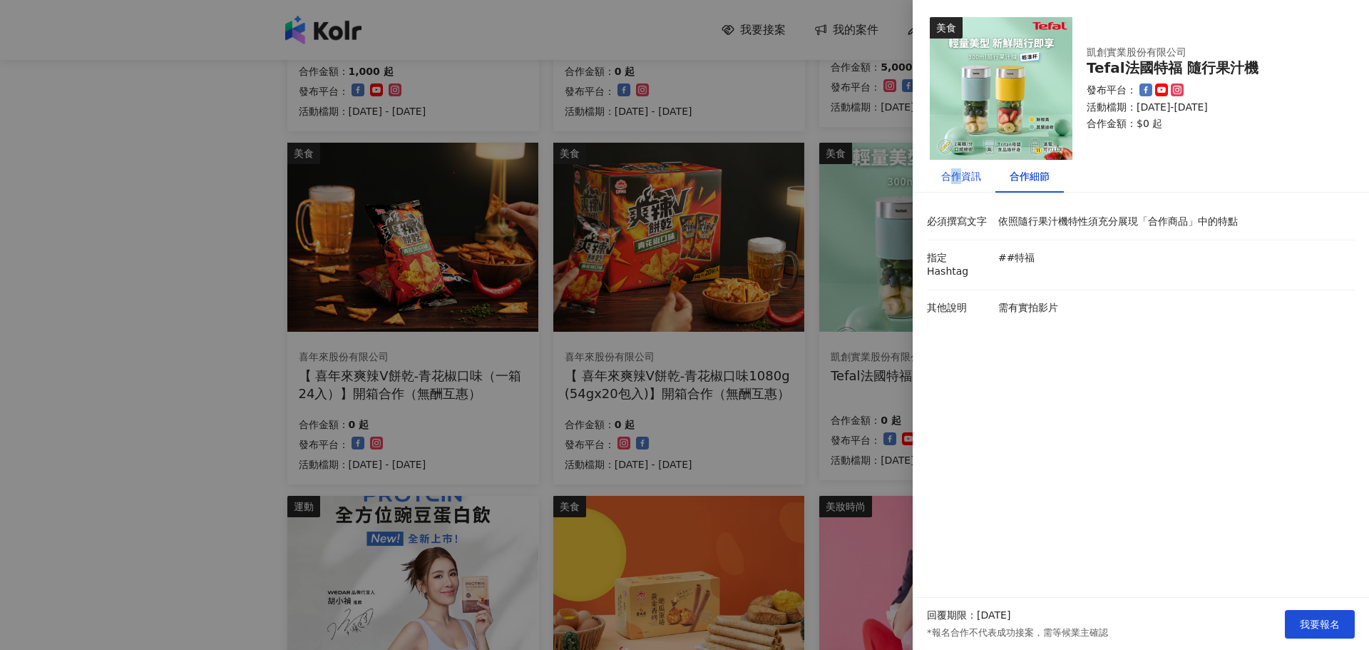
click at [957, 175] on div "合作資訊" at bounding box center [961, 176] width 40 height 16
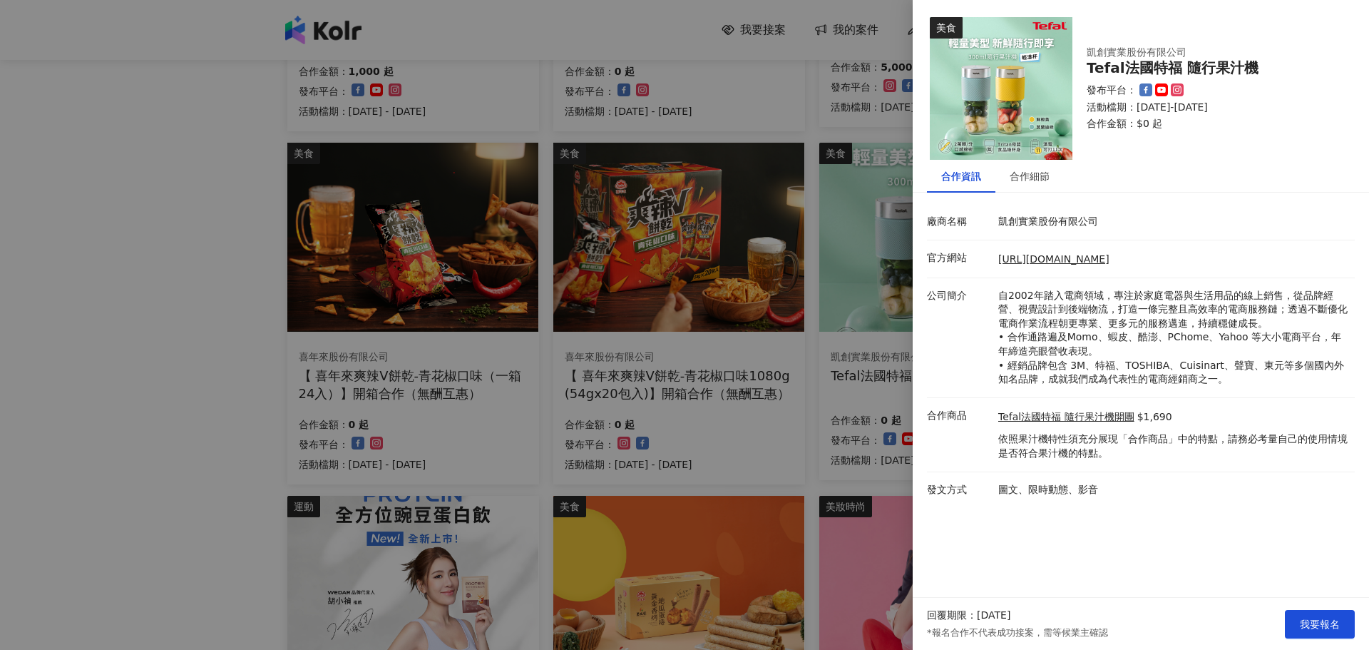
click at [48, 419] on div at bounding box center [684, 325] width 1369 height 650
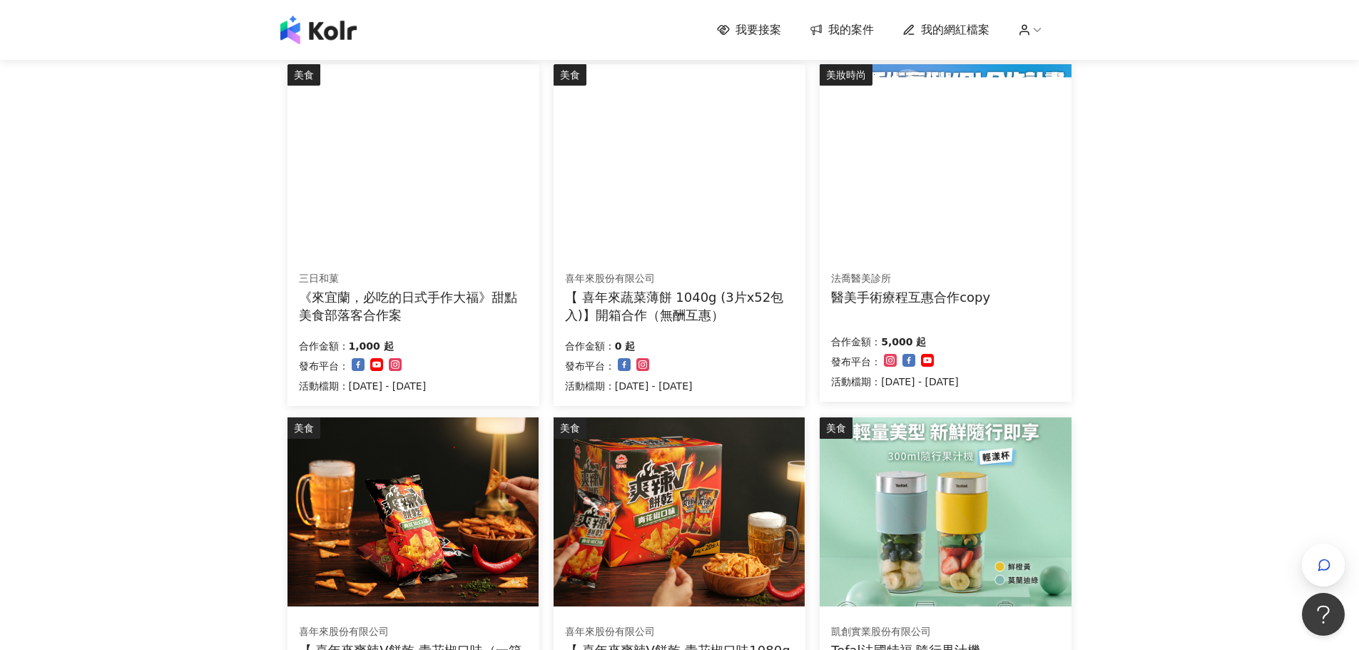
scroll to position [357, 0]
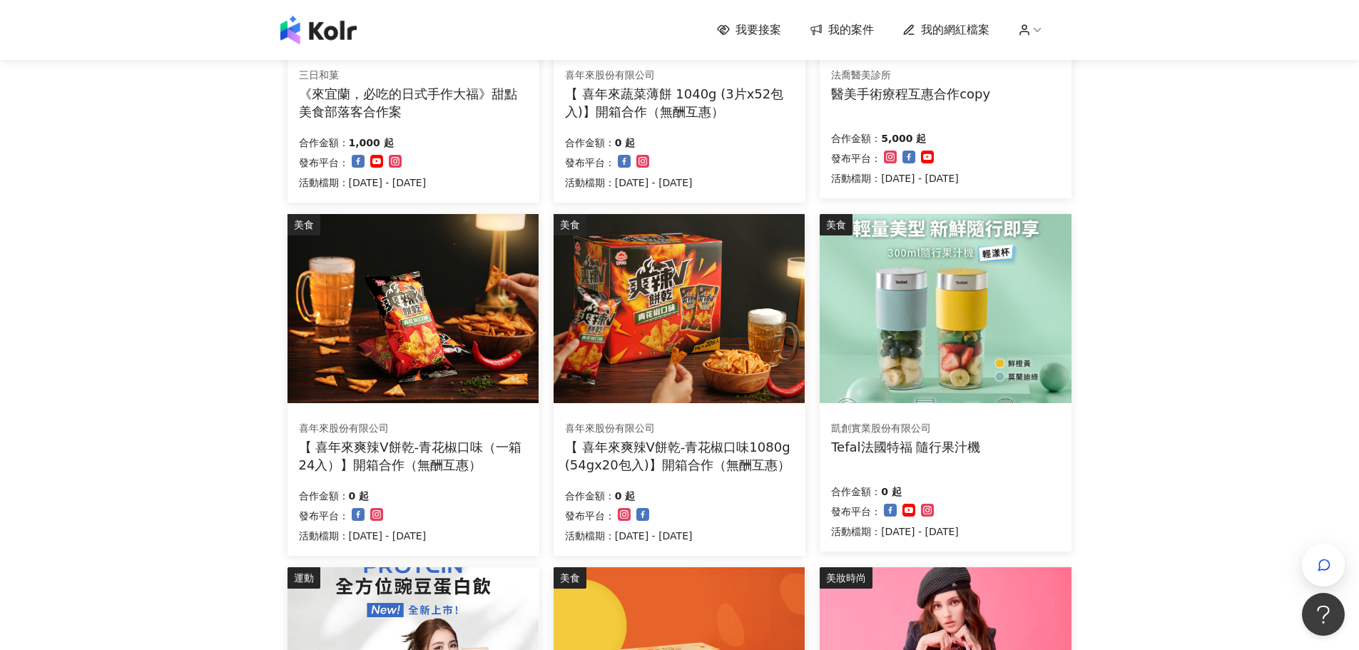
drag, startPoint x: 888, startPoint y: 434, endPoint x: 1028, endPoint y: 451, distance: 141.5
click at [1028, 451] on div "凱創實業股份有限公司 Tefal法國特福 隨行果汁機" at bounding box center [945, 438] width 229 height 36
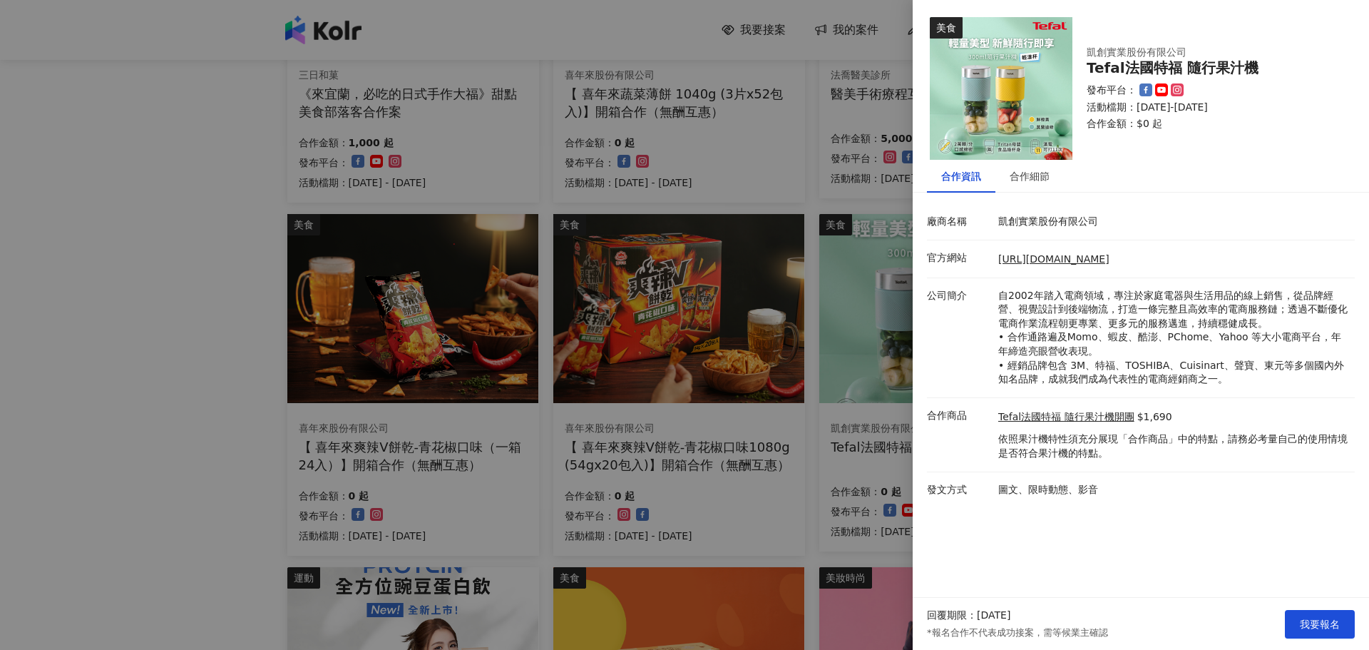
click at [0, 415] on div at bounding box center [684, 325] width 1369 height 650
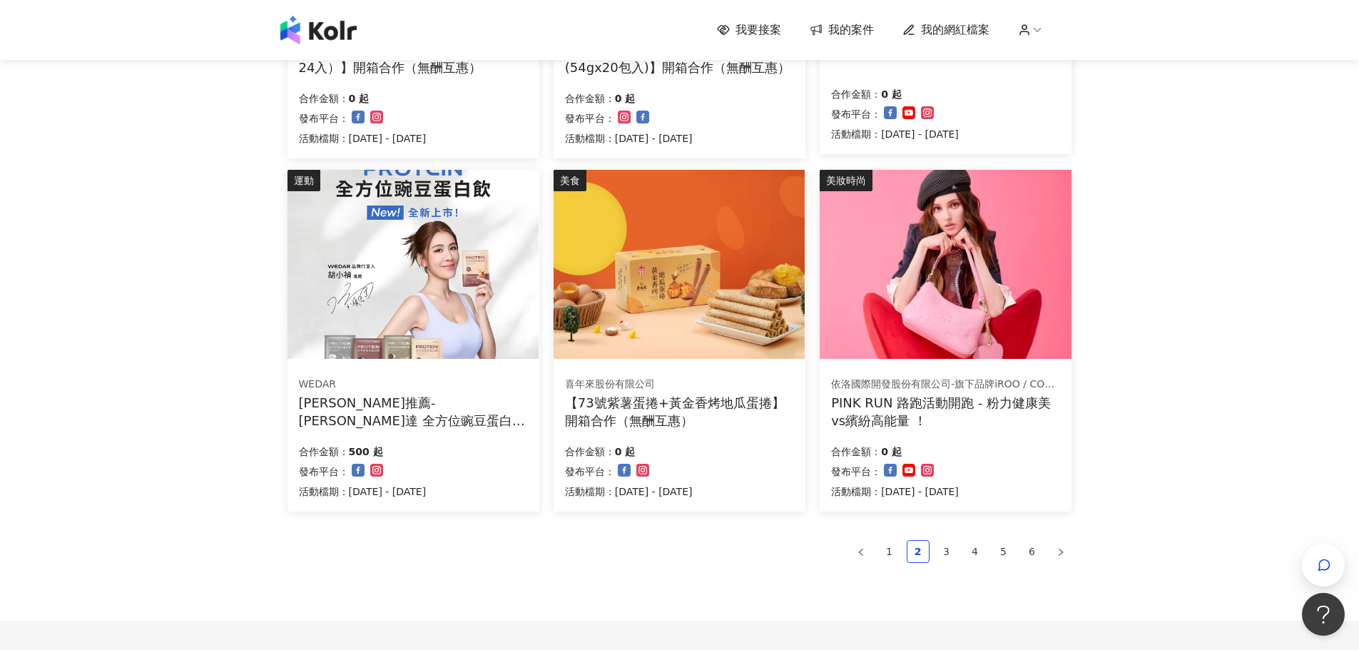
scroll to position [883, 0]
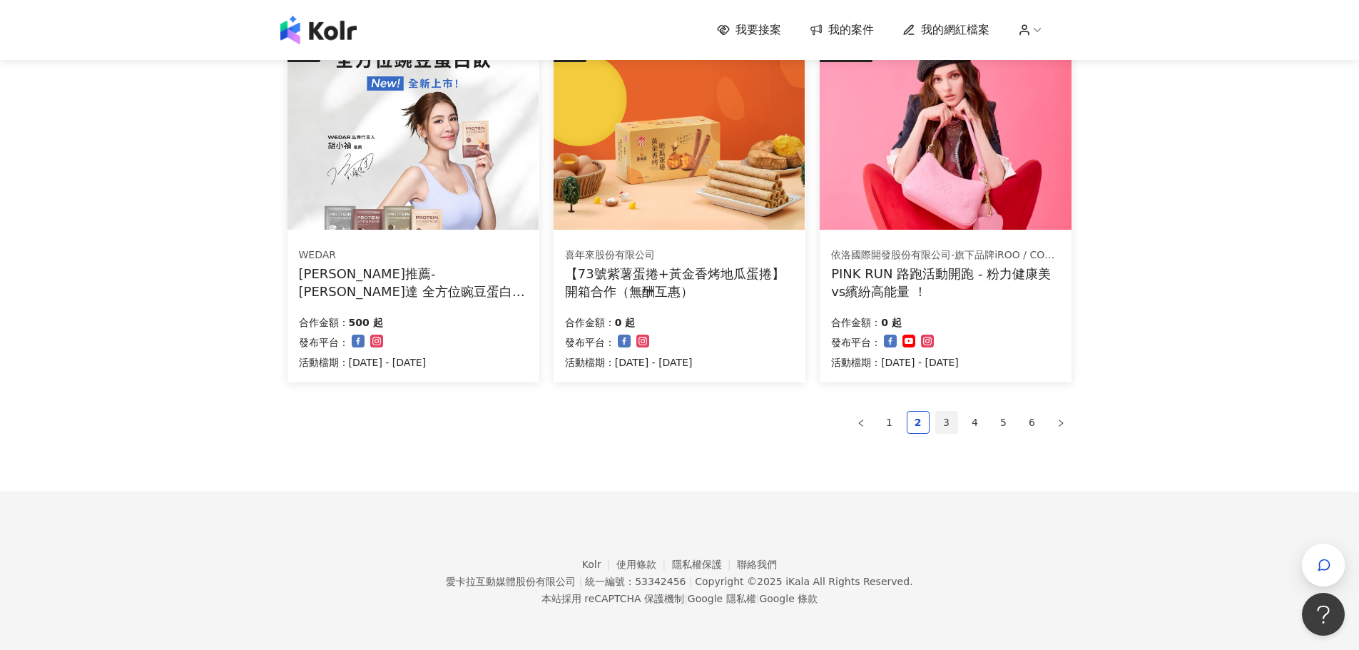
click at [947, 432] on link "3" at bounding box center [946, 421] width 21 height 21
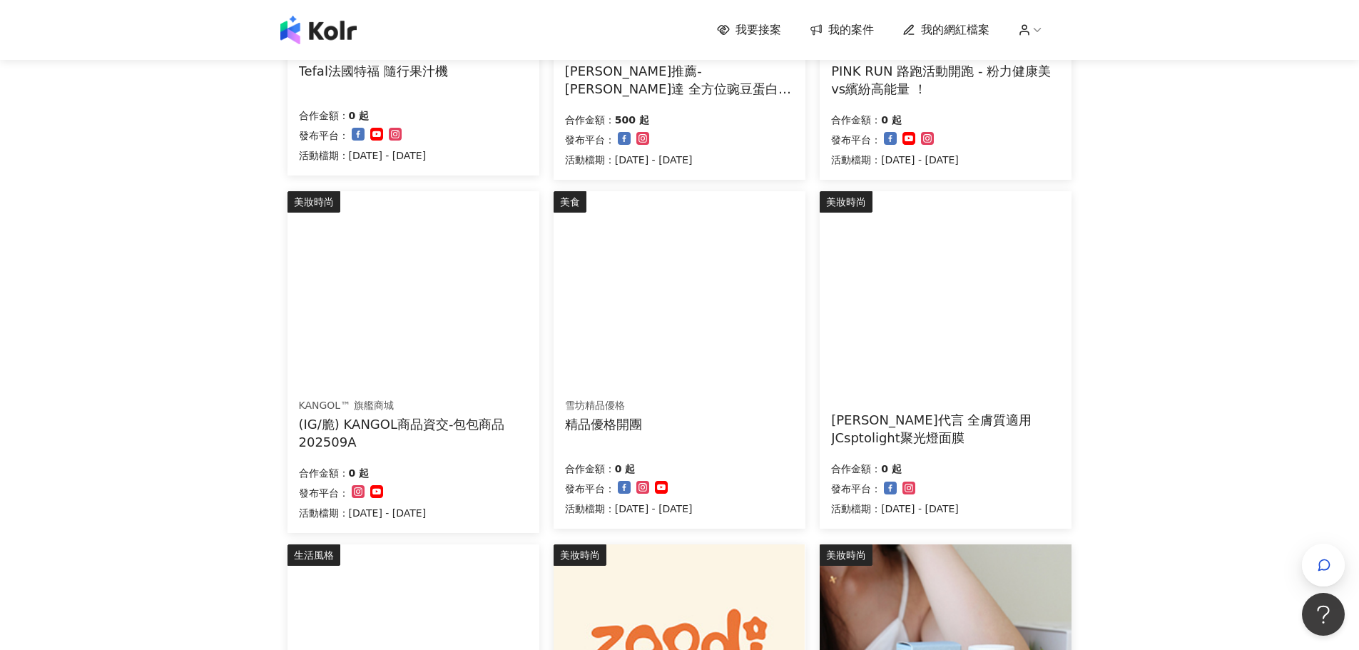
scroll to position [736, 0]
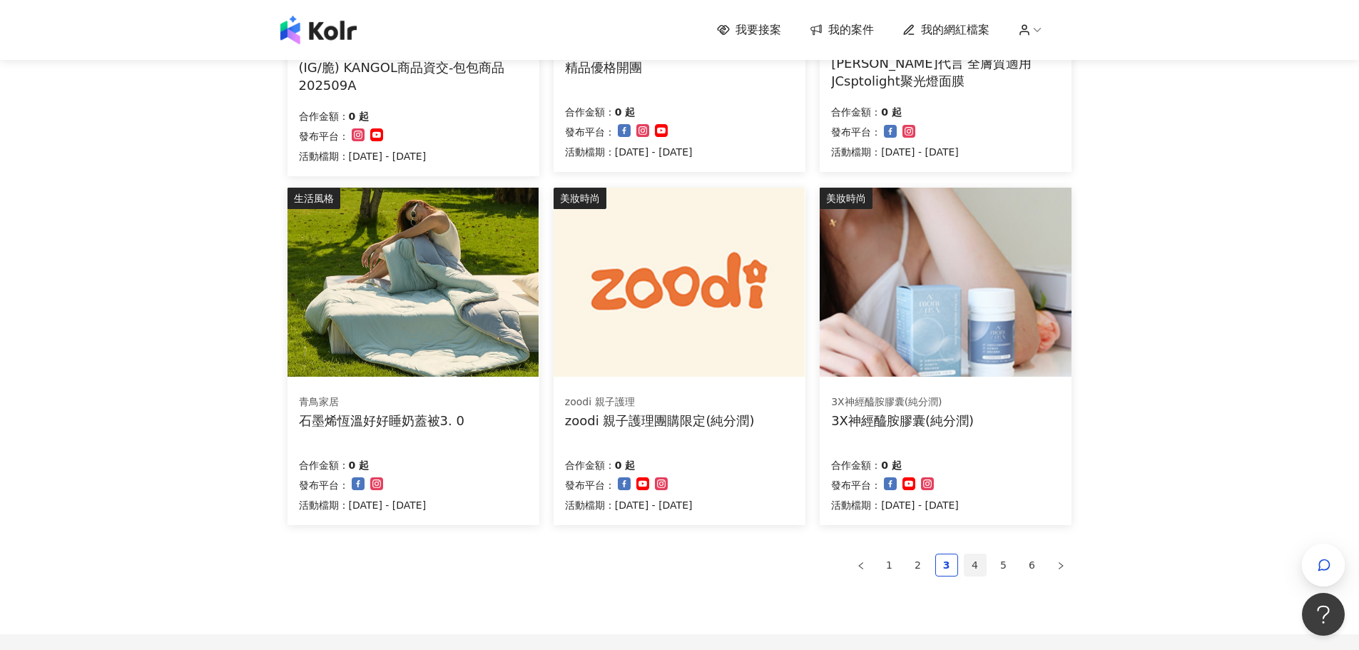
click at [974, 571] on link "4" at bounding box center [974, 564] width 21 height 21
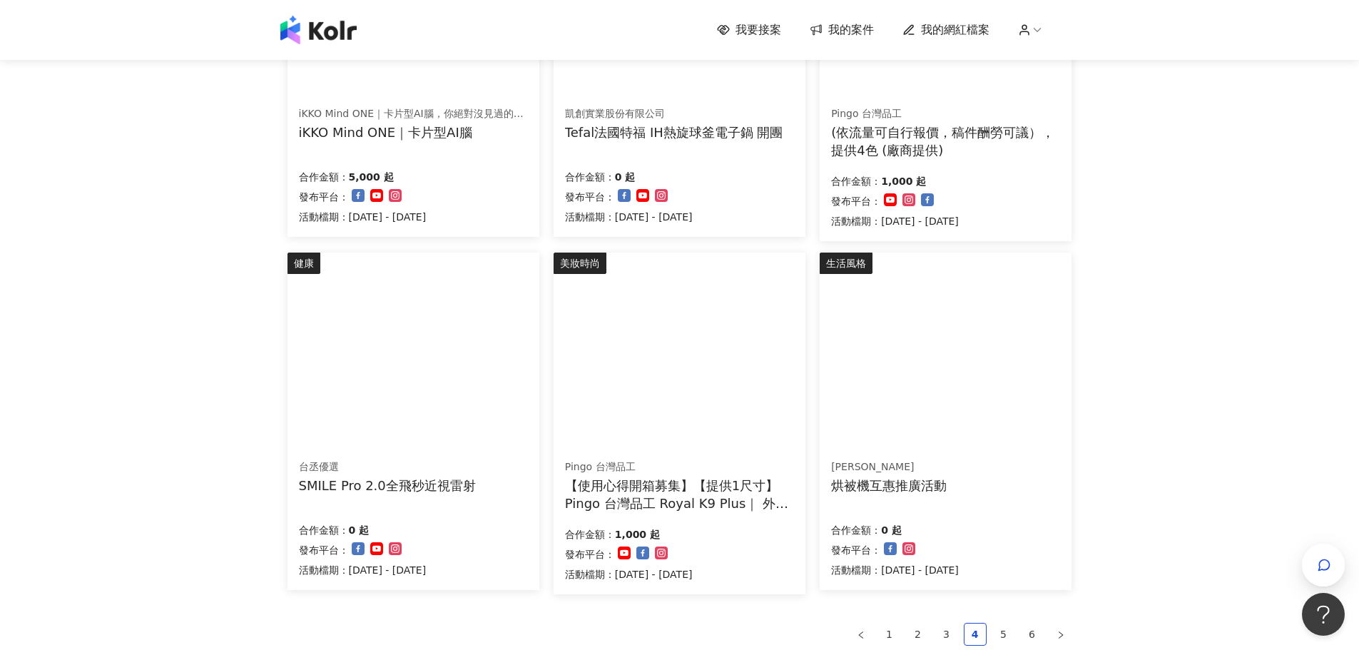
scroll to position [807, 0]
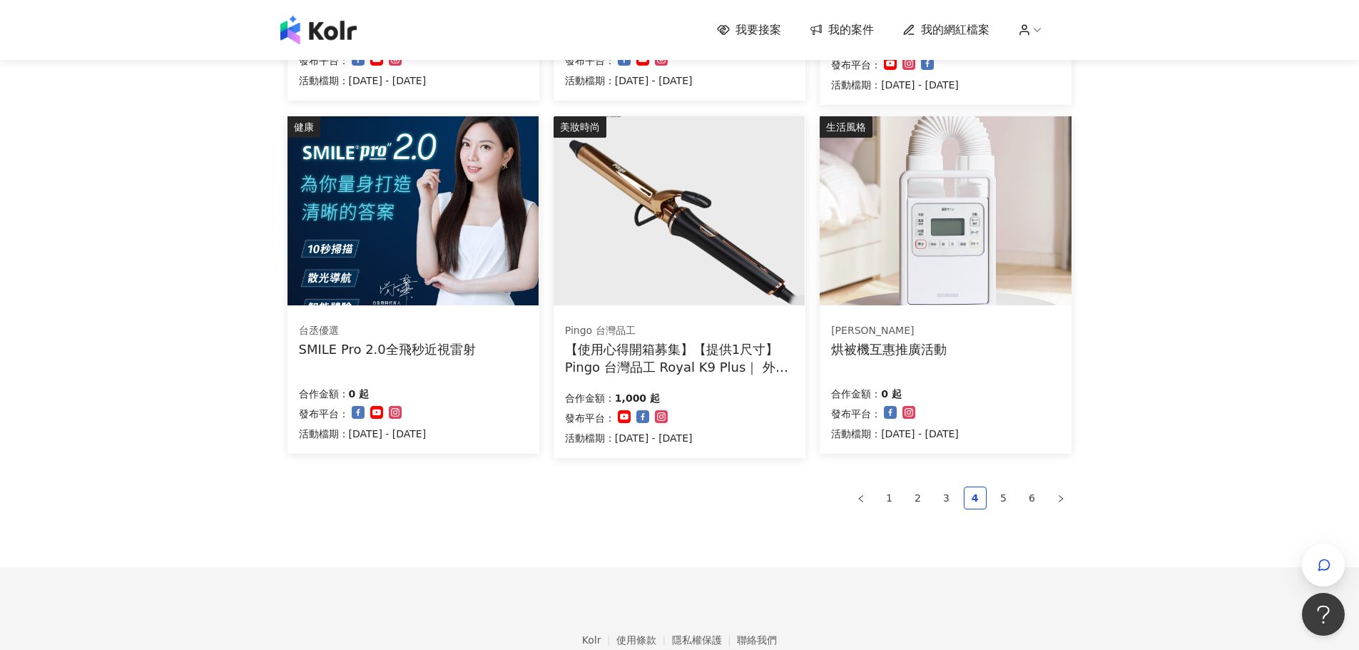
click at [633, 501] on ul "1 2 3 4 5 6" at bounding box center [679, 497] width 784 height 23
click at [1002, 496] on link "5" at bounding box center [1003, 497] width 21 height 21
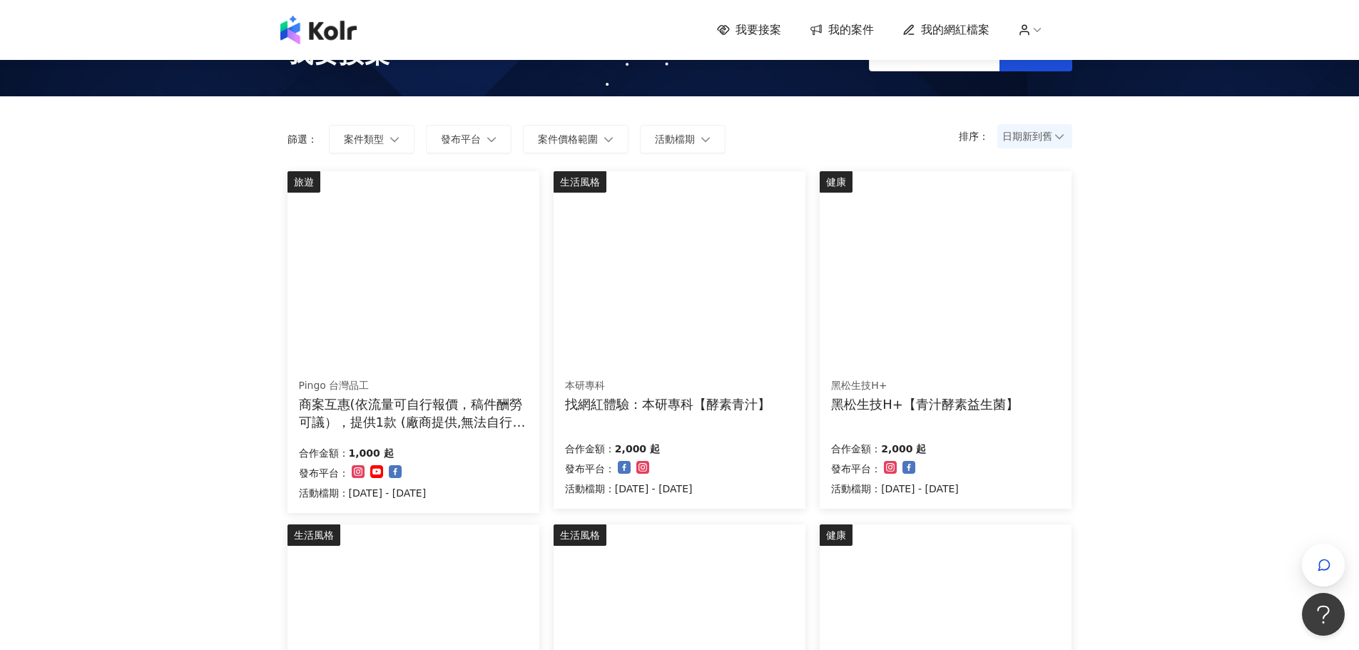
scroll to position [23, 0]
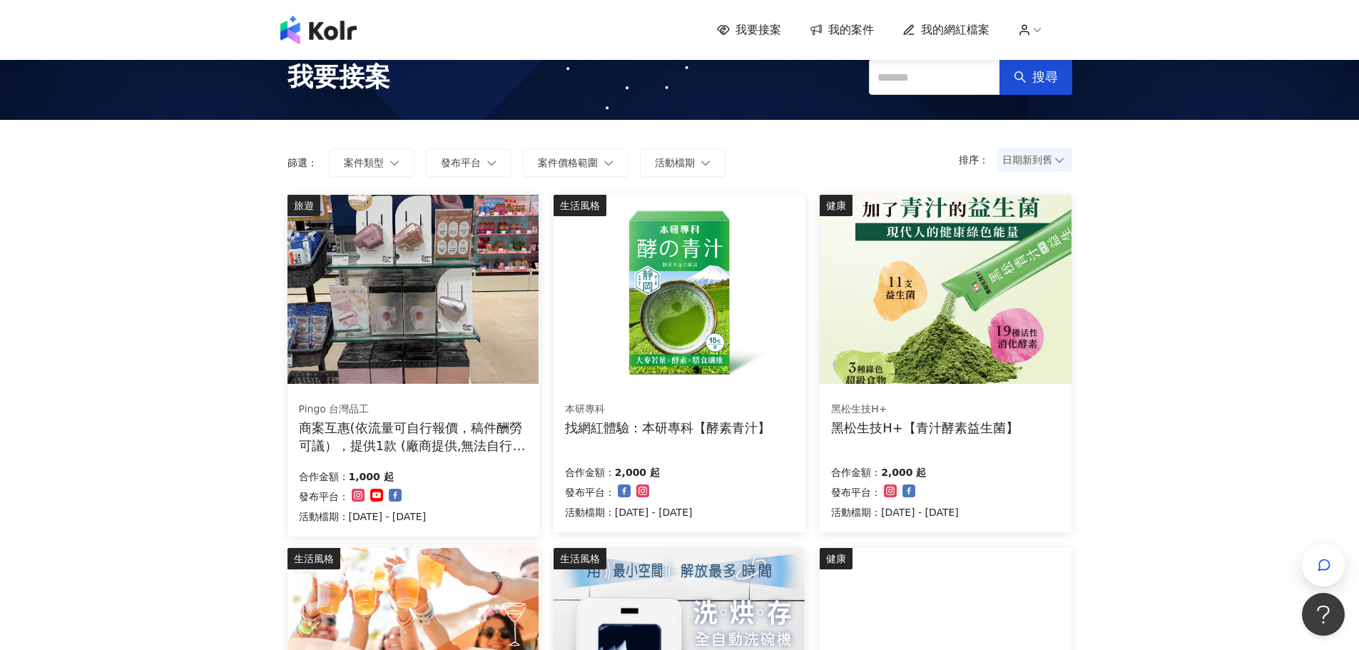
click at [456, 253] on img at bounding box center [412, 289] width 251 height 189
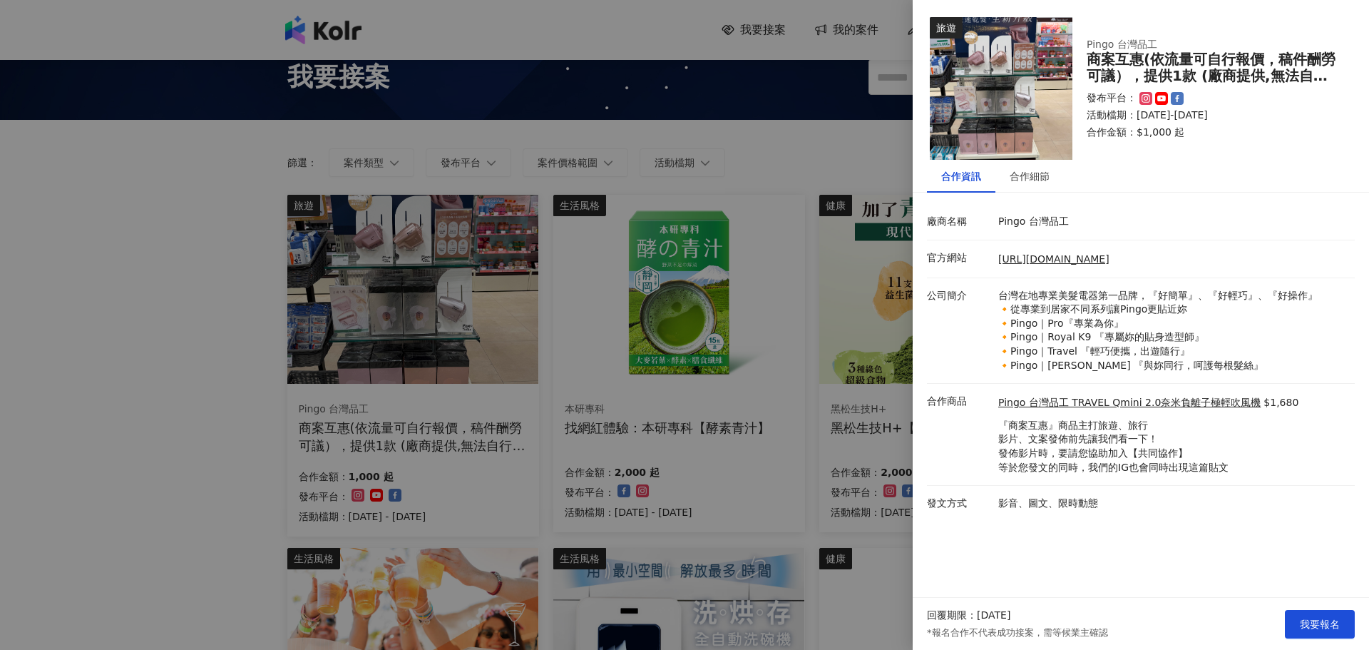
click at [157, 358] on div at bounding box center [684, 325] width 1369 height 650
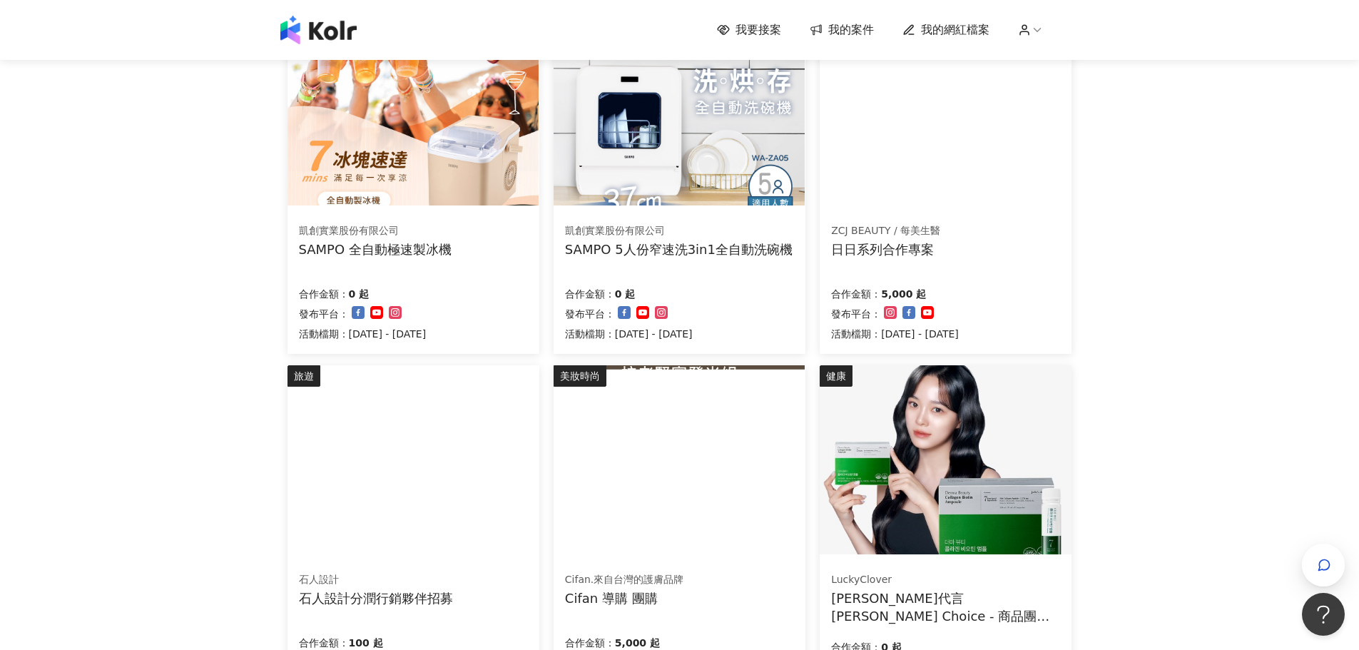
scroll to position [665, 0]
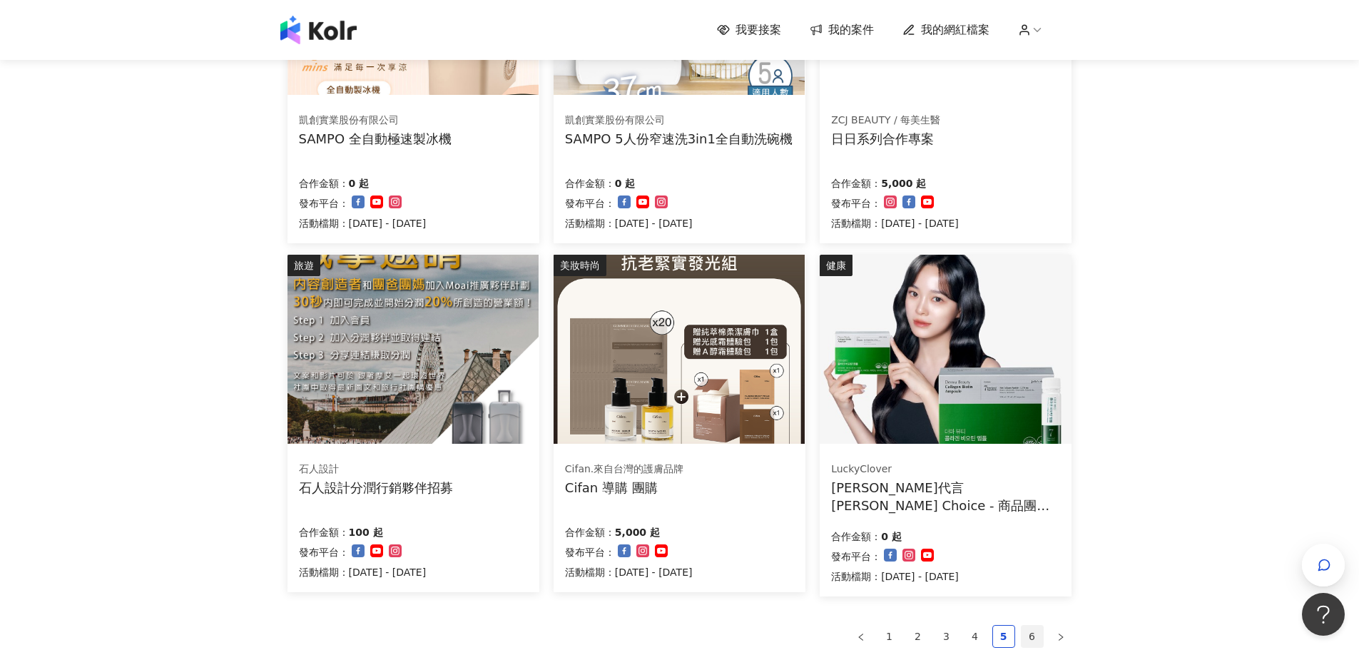
click at [1024, 630] on link "6" at bounding box center [1031, 635] width 21 height 21
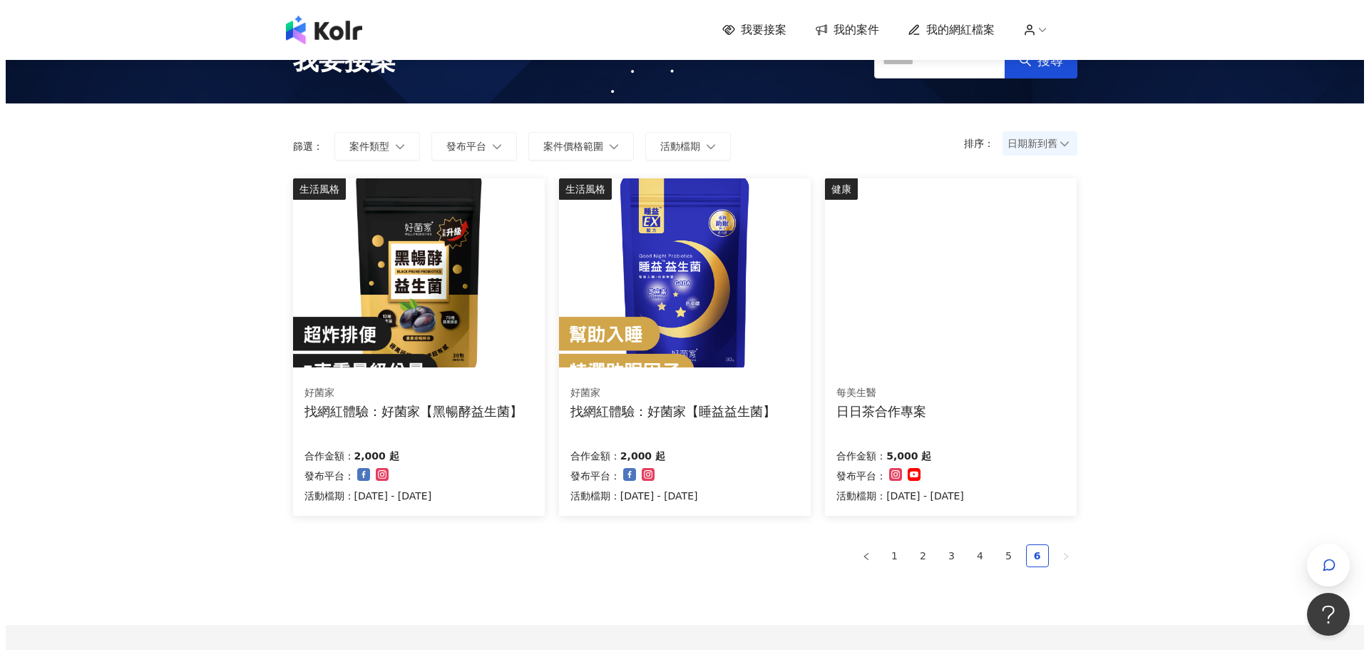
scroll to position [30, 0]
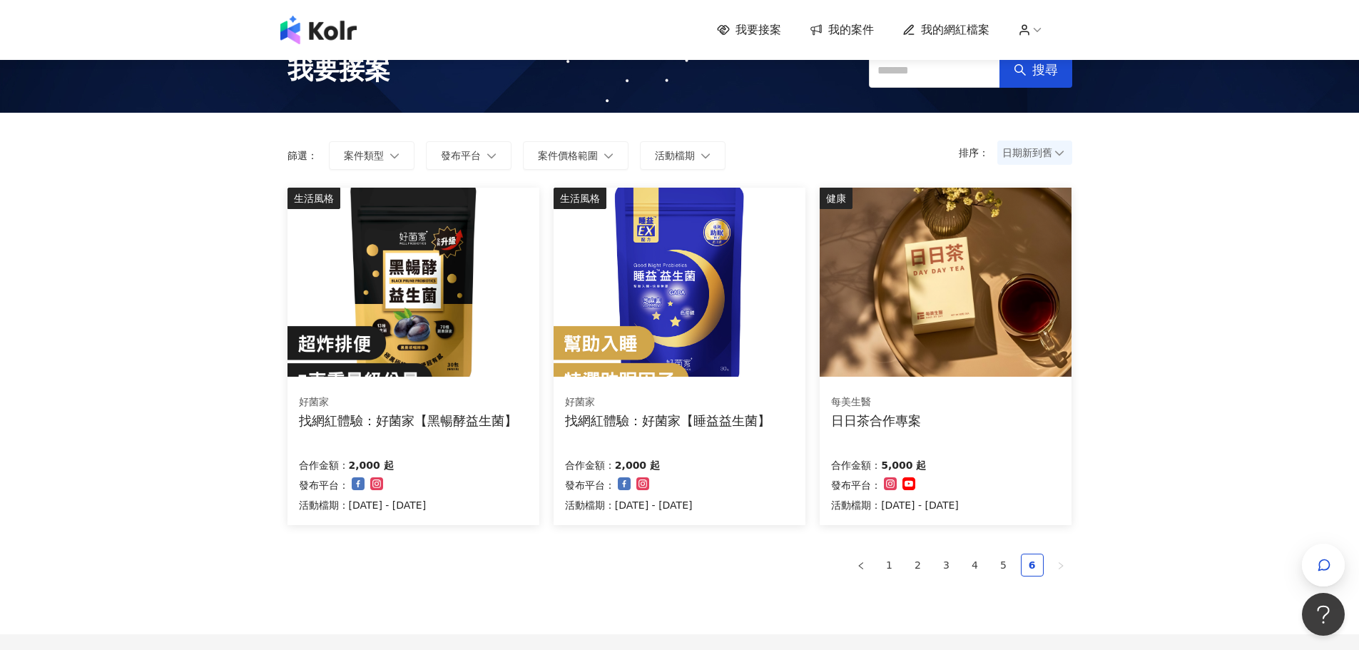
click at [484, 307] on img at bounding box center [412, 282] width 251 height 189
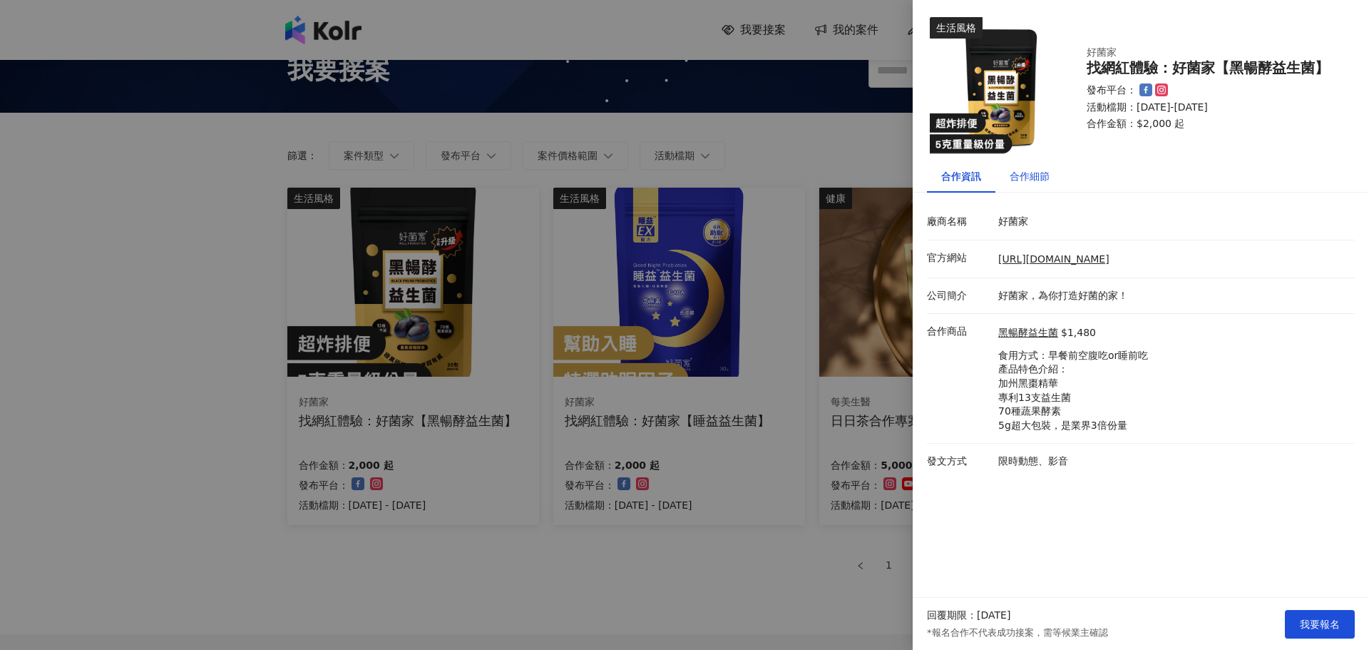
click at [1030, 181] on div "合作細節" at bounding box center [1030, 176] width 40 height 16
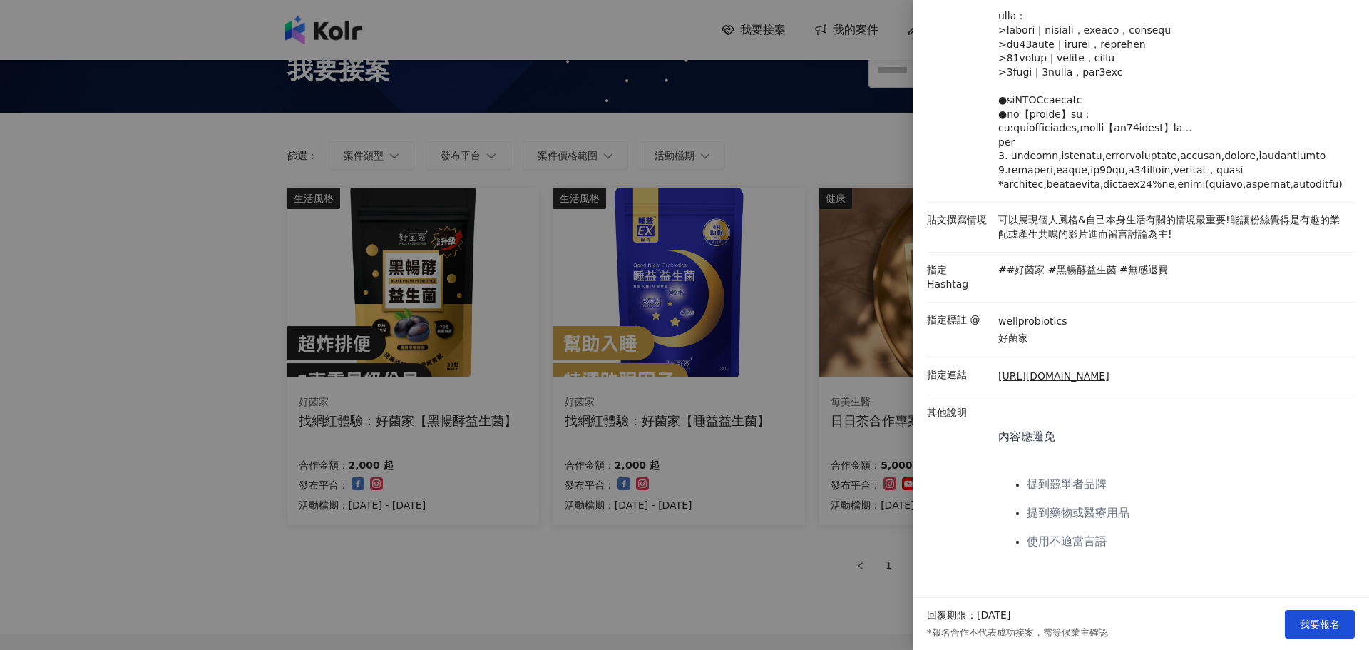
scroll to position [317, 0]
click at [184, 370] on div at bounding box center [684, 325] width 1369 height 650
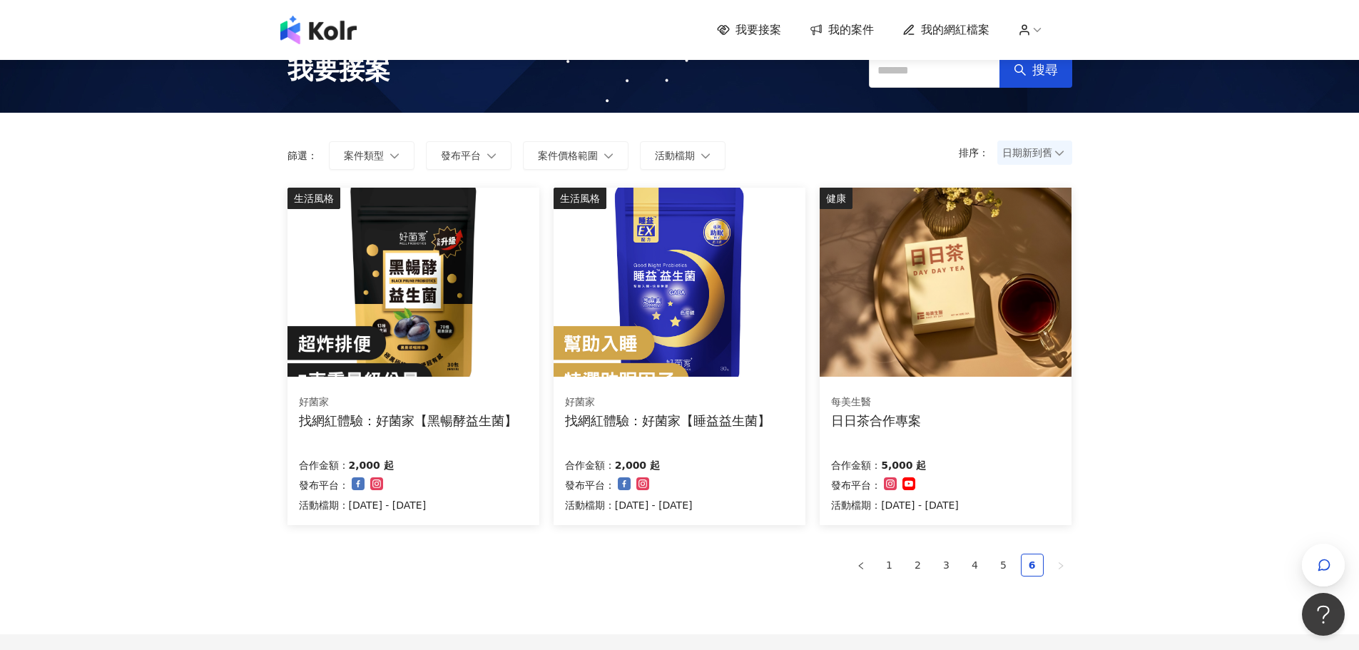
click at [861, 298] on img at bounding box center [944, 282] width 251 height 189
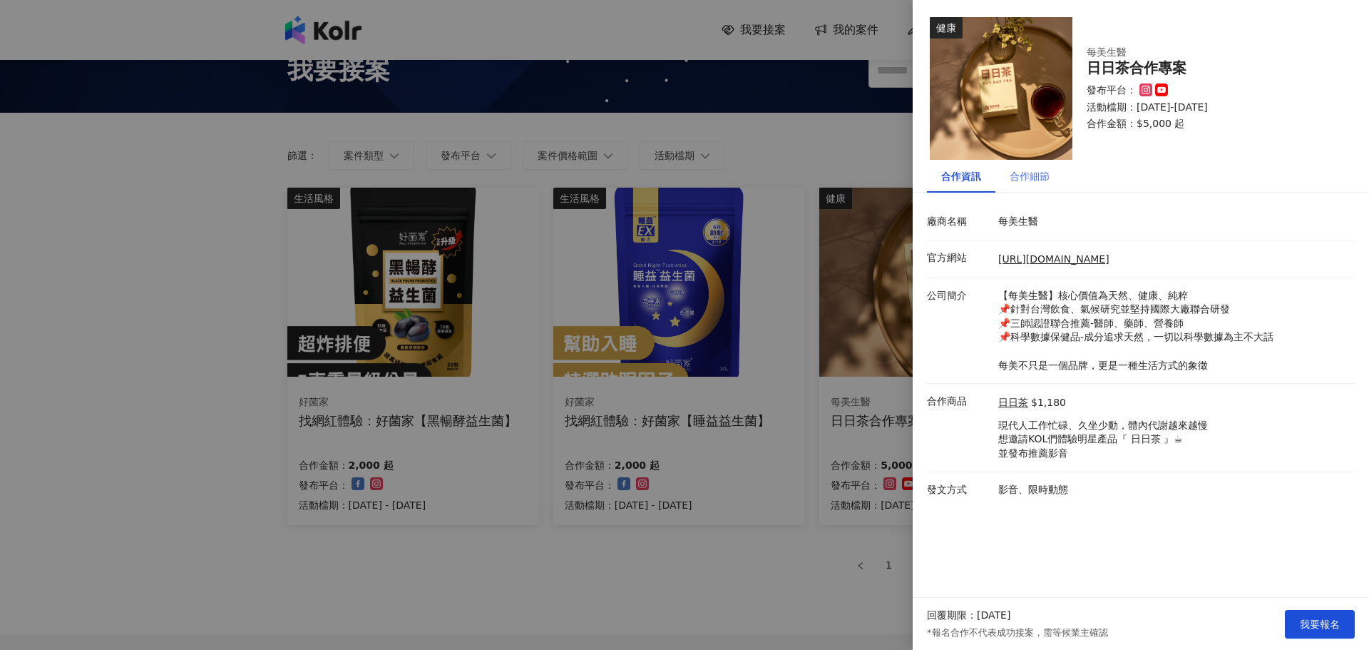
click at [1022, 184] on div "合作細節" at bounding box center [1030, 176] width 68 height 33
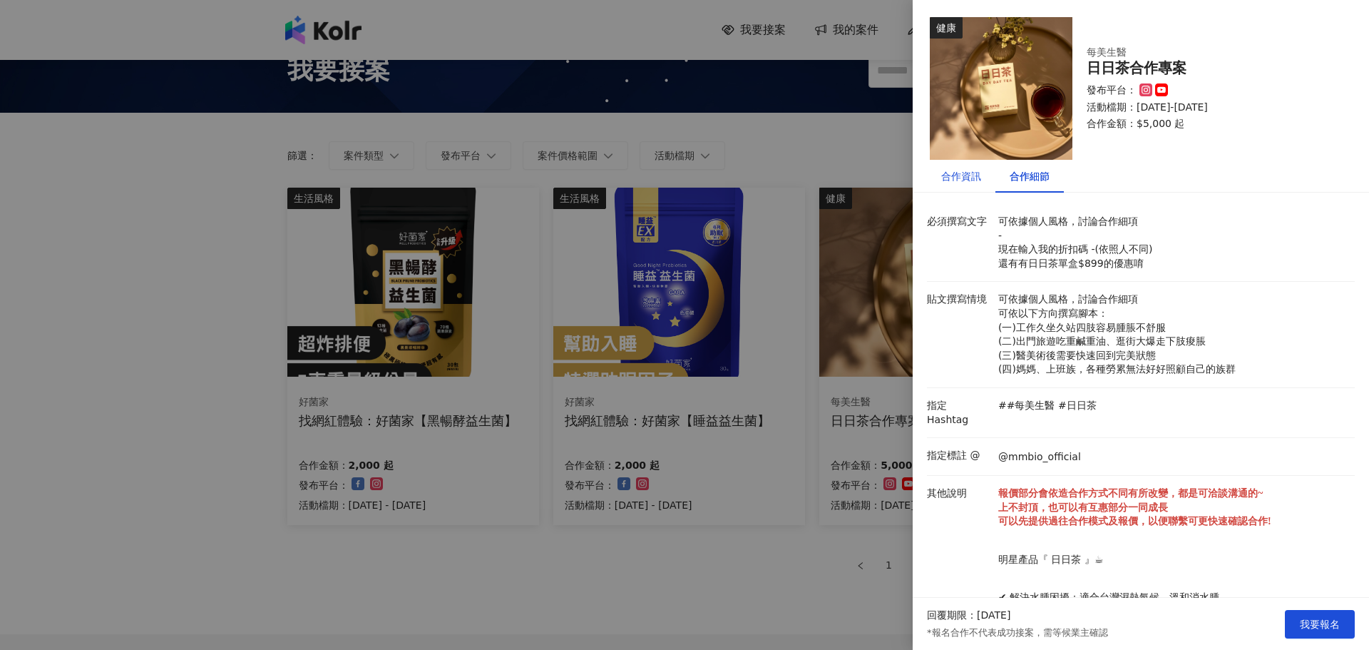
click at [961, 177] on div "合作資訊" at bounding box center [961, 176] width 40 height 16
